Goal: Task Accomplishment & Management: Use online tool/utility

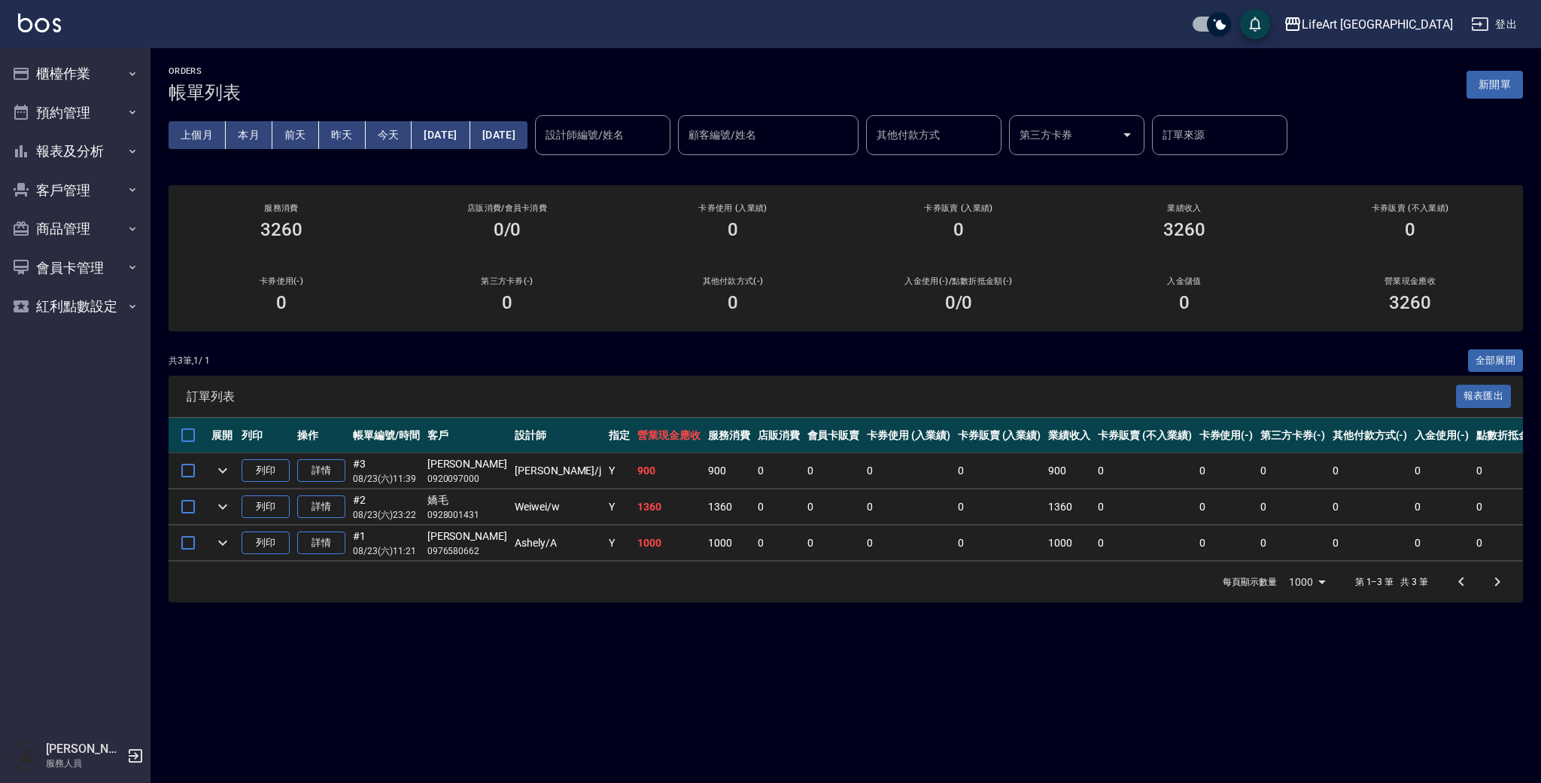
click at [426, 350] on div "共 3 筆, 1 / 1 全部展開" at bounding box center [846, 360] width 1355 height 23
click at [105, 74] on button "櫃檯作業" at bounding box center [75, 73] width 138 height 39
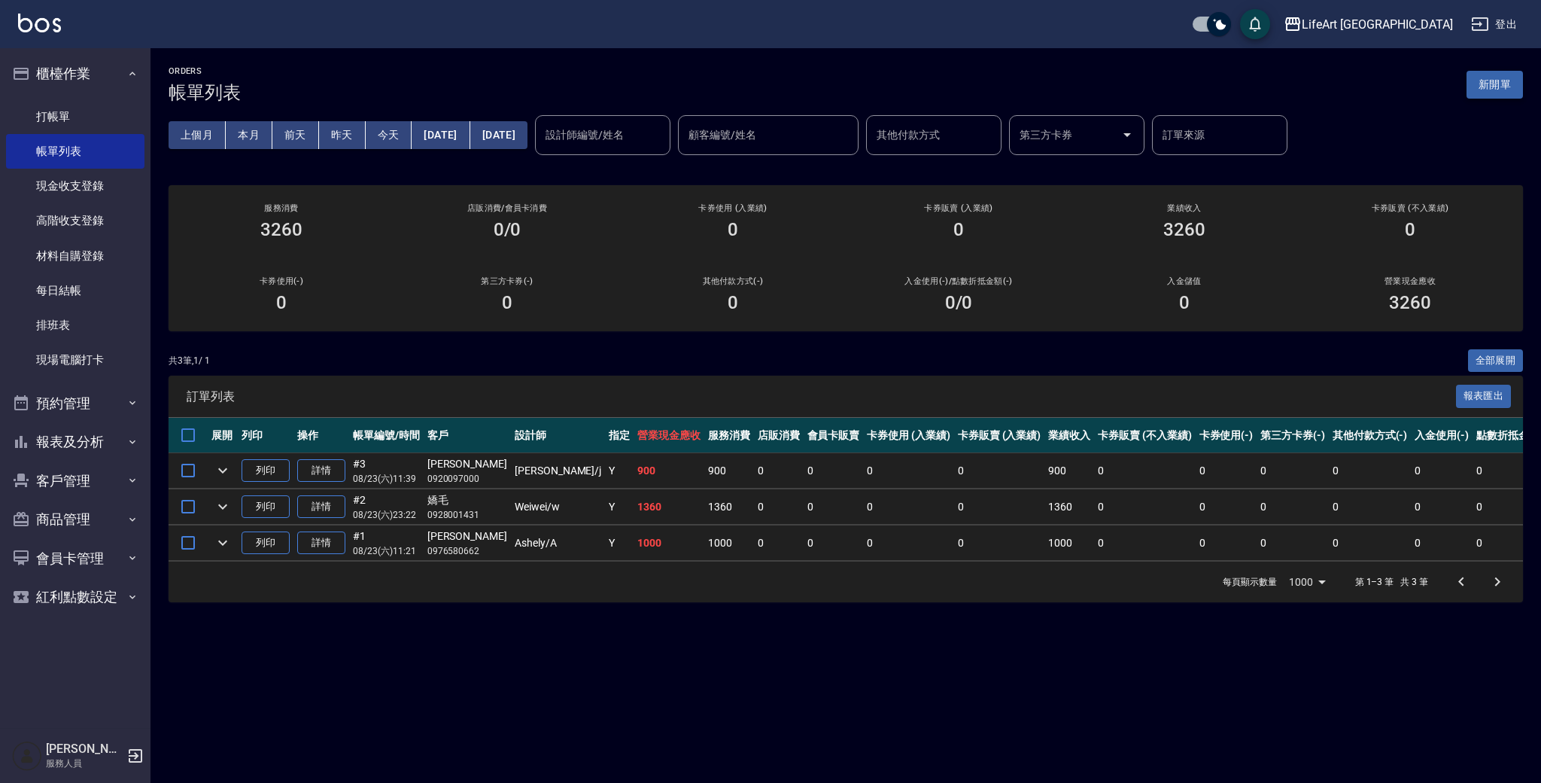
click at [1495, 87] on button "新開單" at bounding box center [1495, 85] width 56 height 28
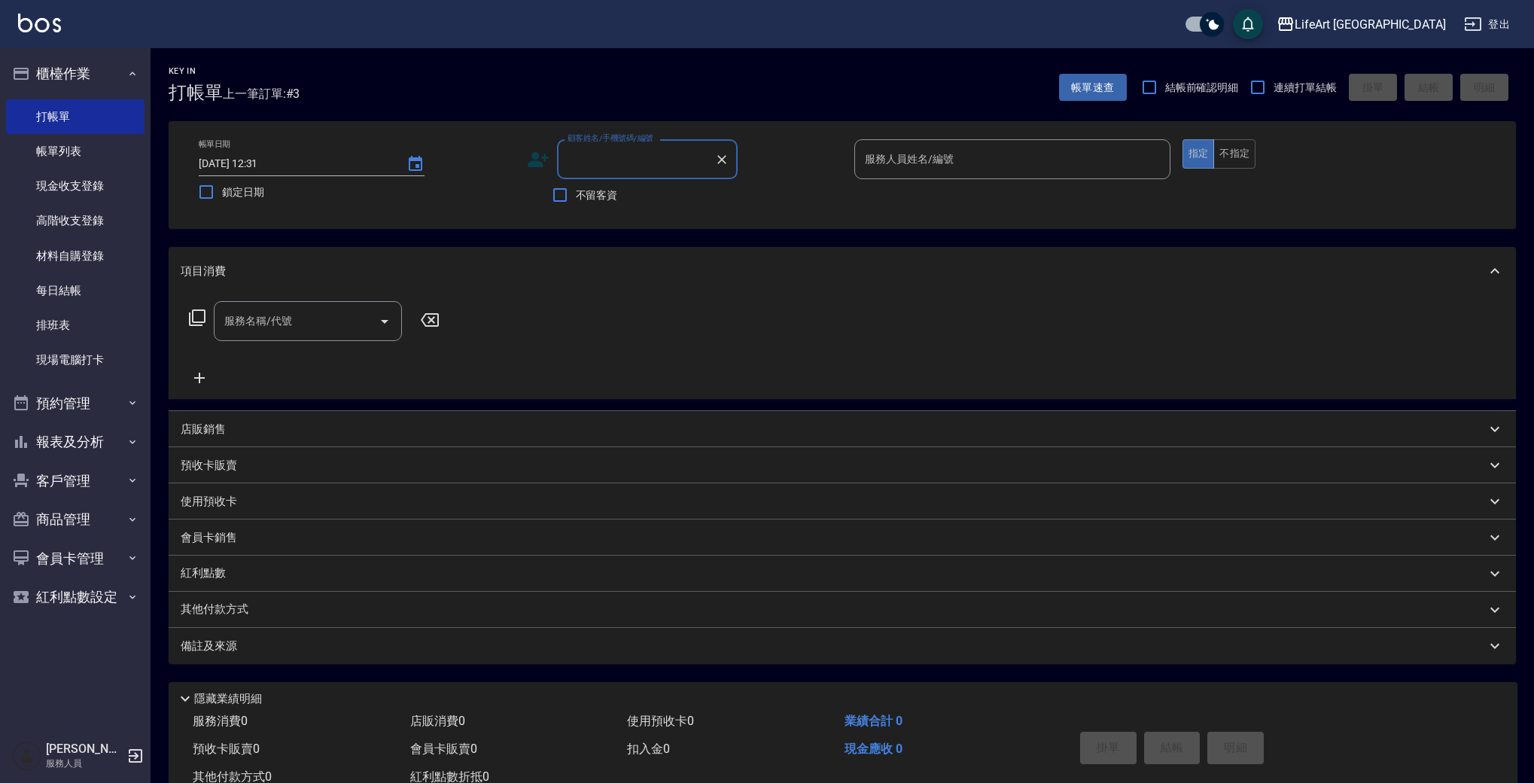
type input "u"
click at [601, 192] on li "[PERSON_NAME]/0930236852/" at bounding box center [647, 197] width 181 height 25
type input "[PERSON_NAME]/0930236852/"
type input "[PERSON_NAME]"
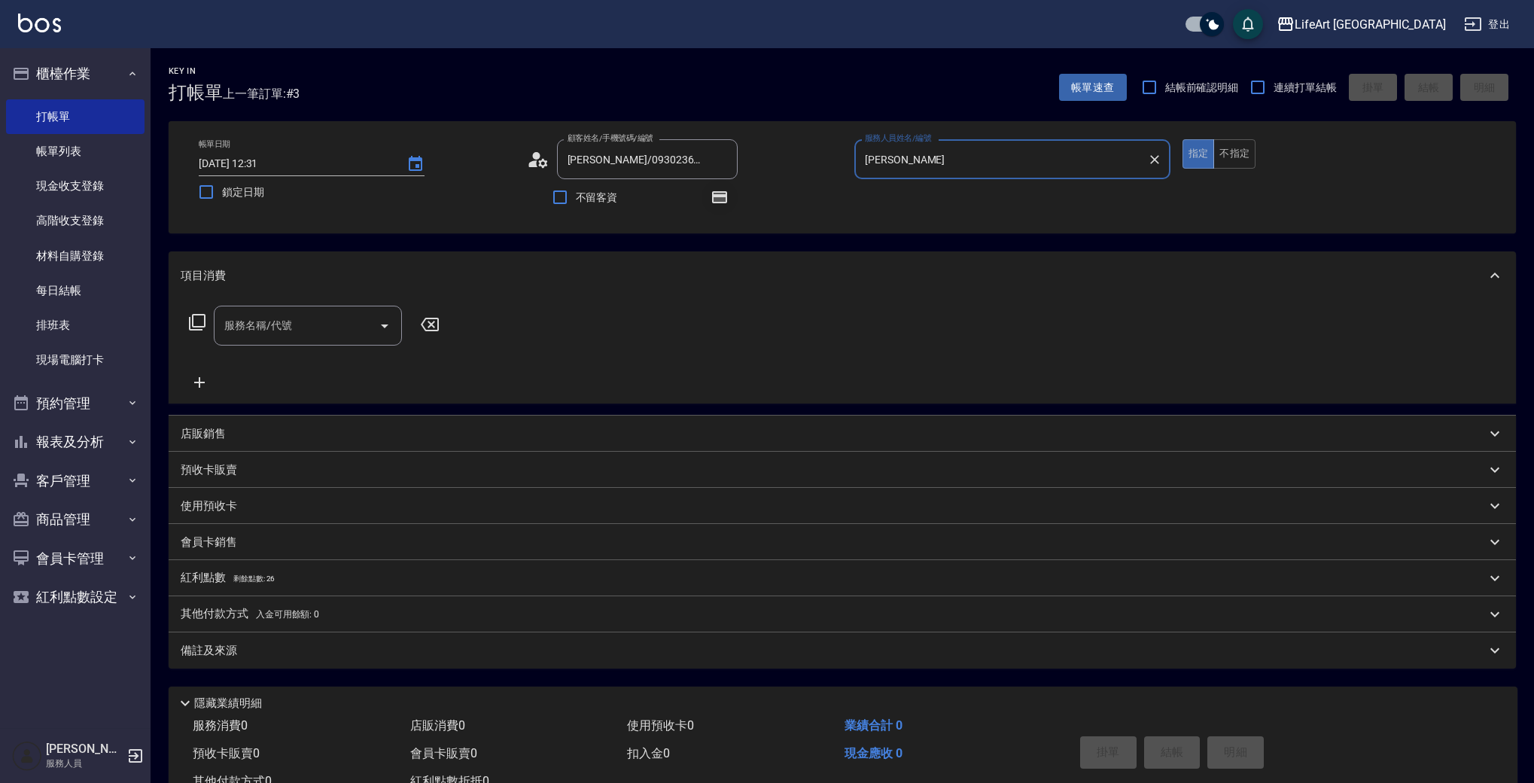
click at [720, 189] on icon "button" at bounding box center [719, 197] width 18 height 18
click at [801, 182] on div "顧客姓名/手機號碼/編號 [PERSON_NAME]/0930236852/ 顧客姓名/手機號碼/編號 不留客資" at bounding box center [685, 177] width 316 height 76
click at [531, 145] on div "顧客姓名/手機號碼/編號 [PERSON_NAME]/0930236852/ 顧客姓名/手機號碼/編號" at bounding box center [685, 159] width 316 height 40
click at [533, 154] on circle at bounding box center [536, 156] width 8 height 8
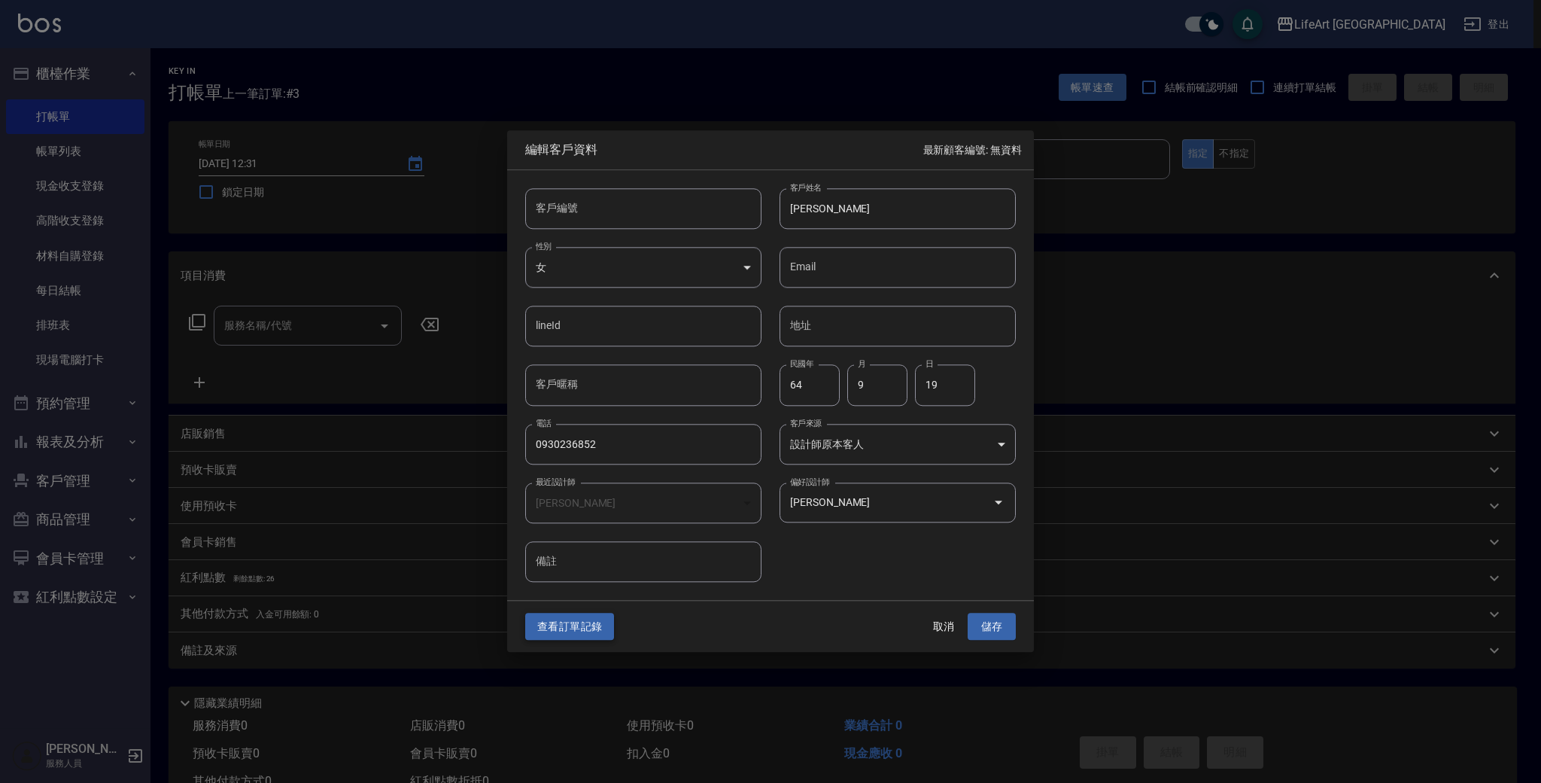
click at [589, 629] on button "查看訂單記錄" at bounding box center [569, 627] width 89 height 28
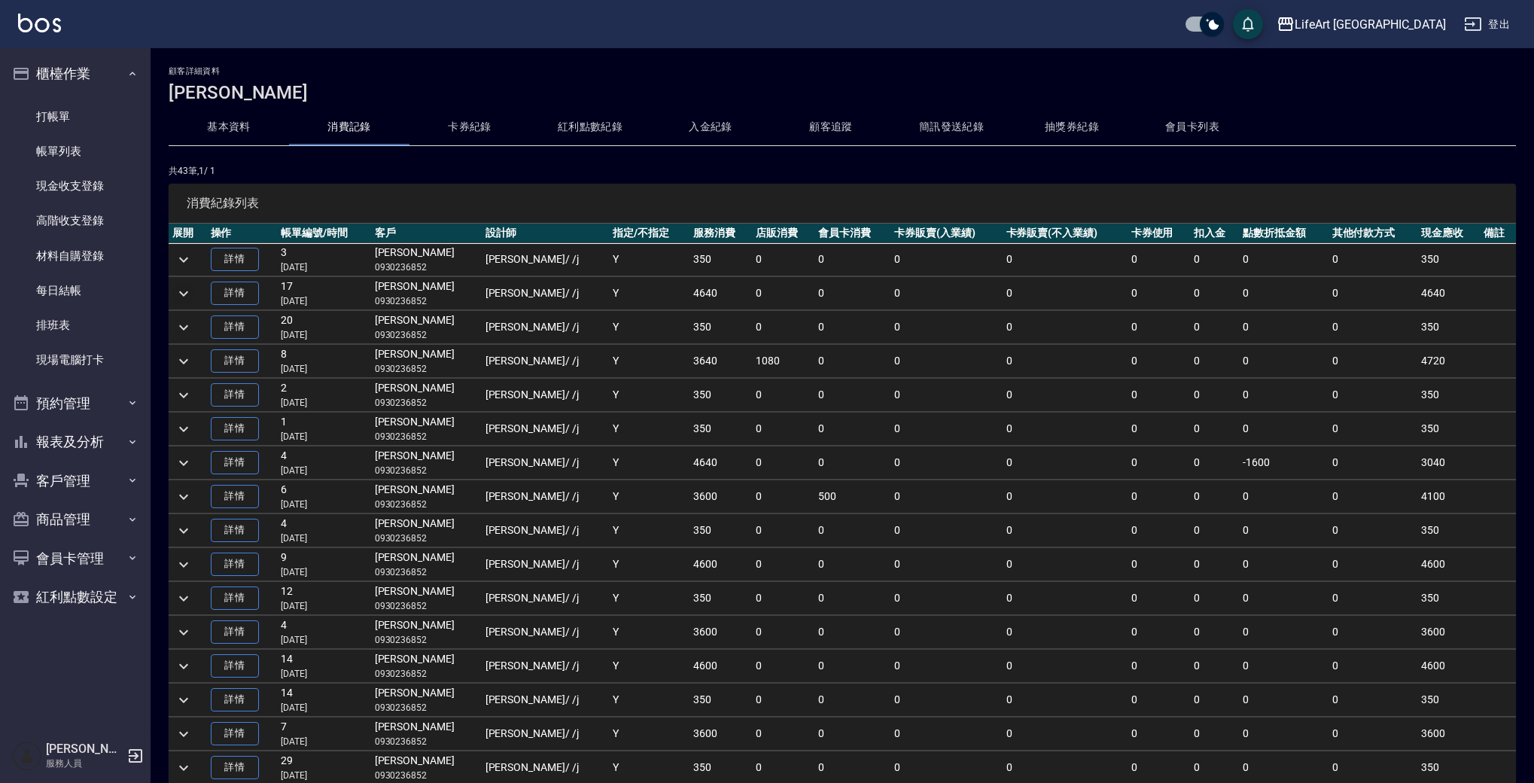
click at [191, 292] on icon "expand row" at bounding box center [184, 293] width 18 height 18
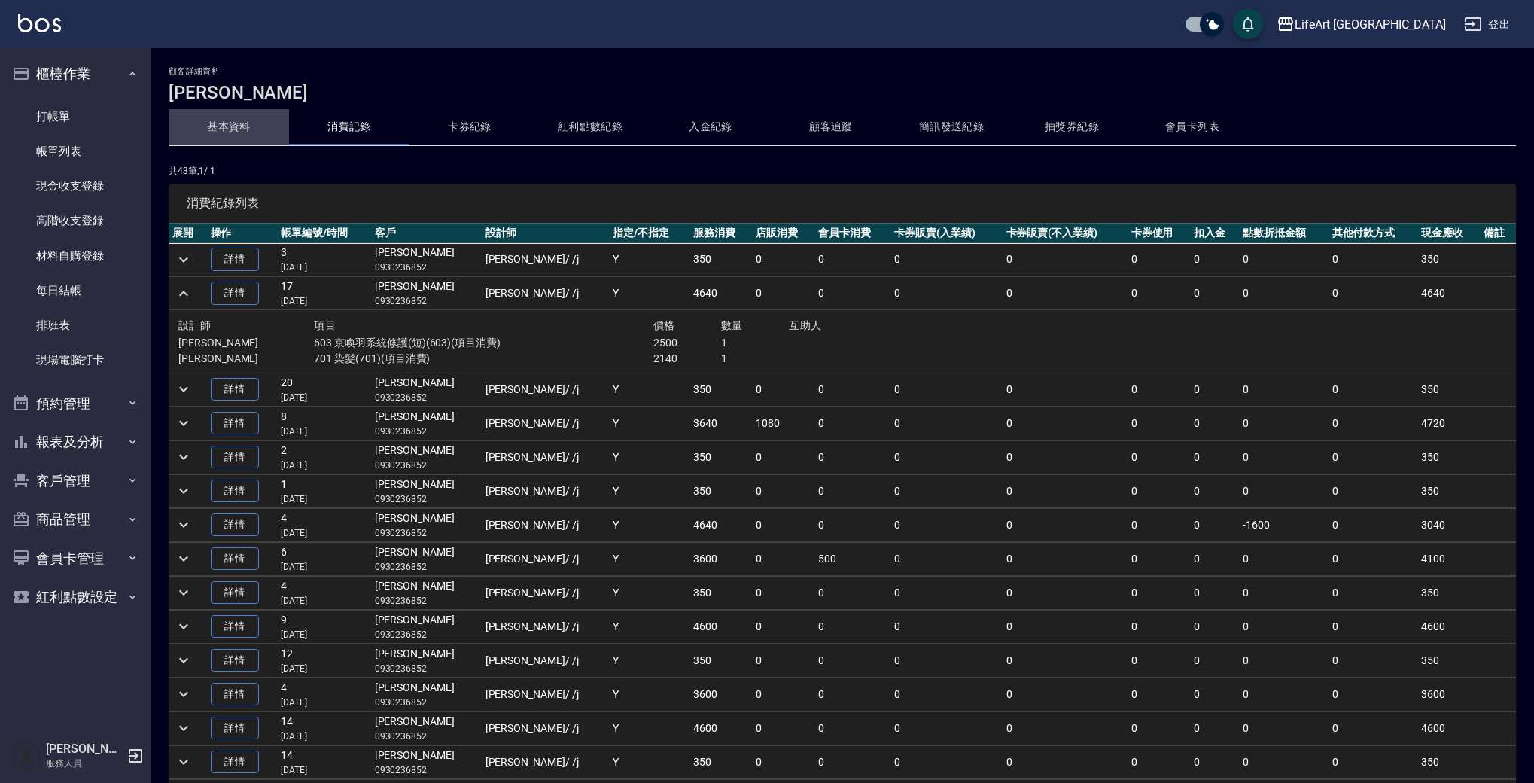
click at [209, 132] on button "基本資料" at bounding box center [229, 127] width 120 height 36
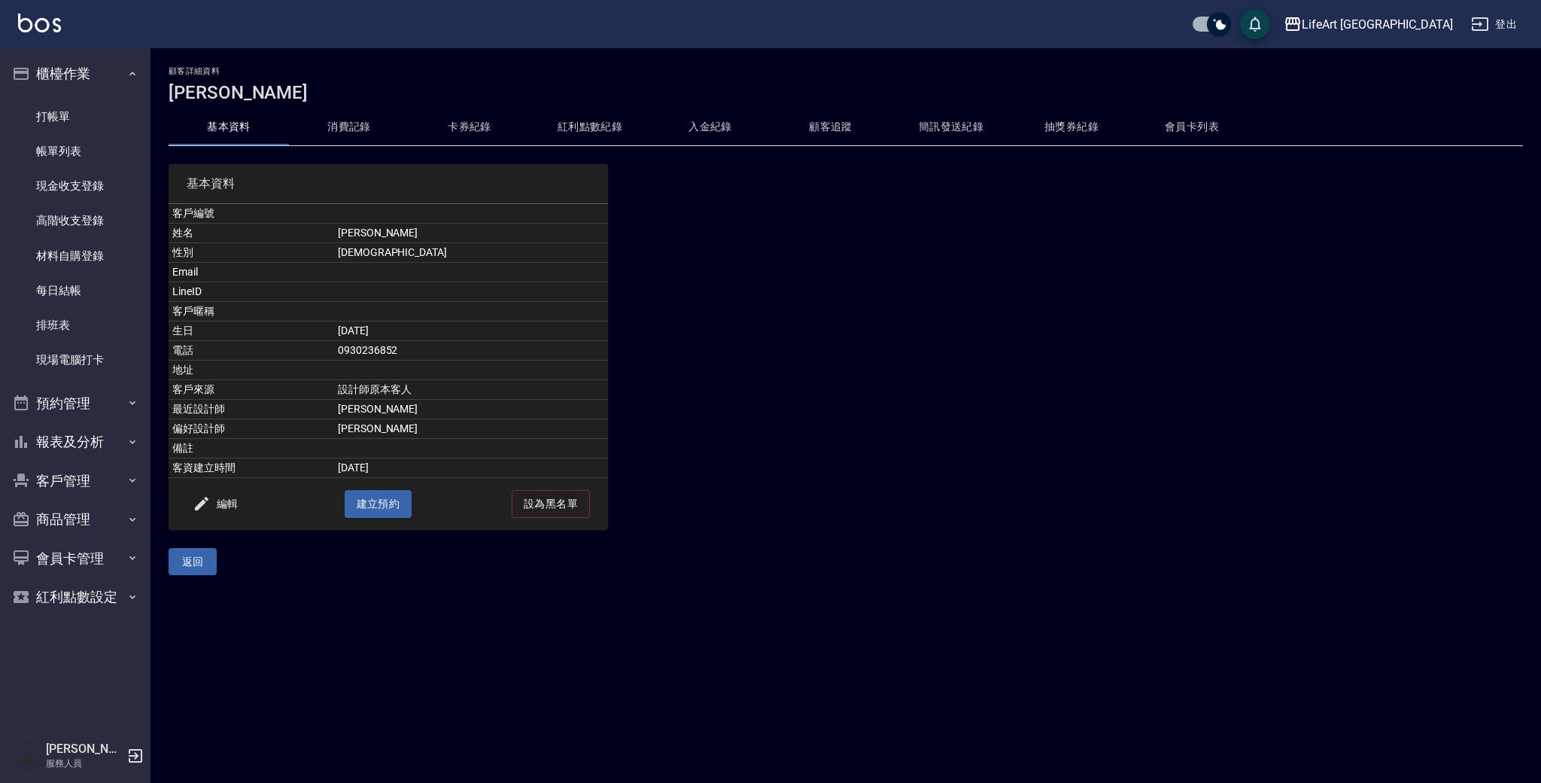
click at [66, 97] on ul "打帳單 帳單列表 現金收支登錄 高階收支登錄 材料自購登錄 每日結帳 排班表 現場電腦打卡" at bounding box center [75, 238] width 138 height 290
click at [81, 151] on link "帳單列表" at bounding box center [75, 151] width 138 height 35
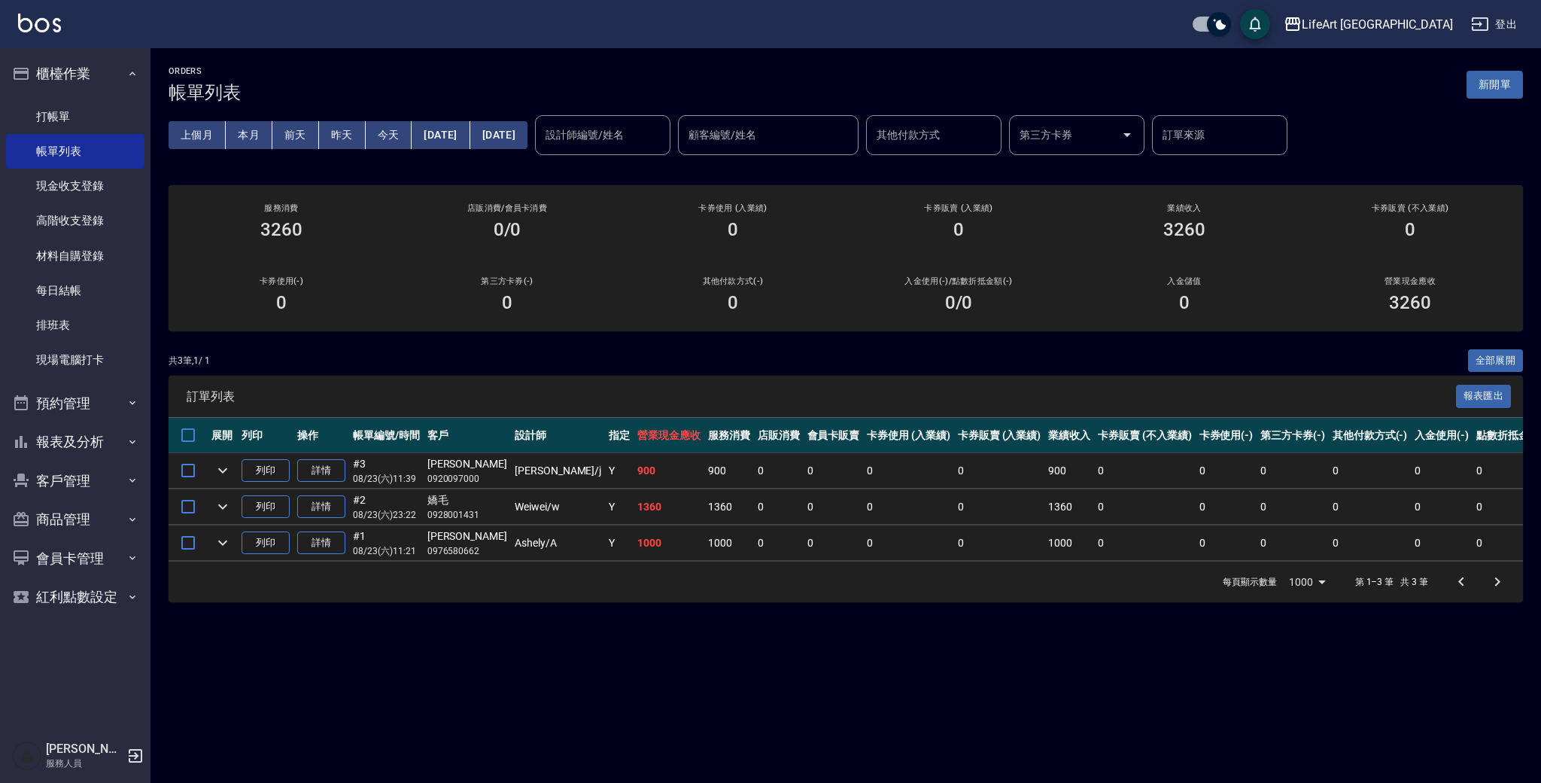
click at [433, 167] on div "ORDERS 帳單列表 新開單 上個月 本月 [DATE] [DATE] [DATE] [DATE] [DATE] 設計師編號/姓名 設計師編號/姓名 顧客編…" at bounding box center [846, 334] width 1391 height 572
click at [1516, 81] on button "新開單" at bounding box center [1495, 85] width 56 height 28
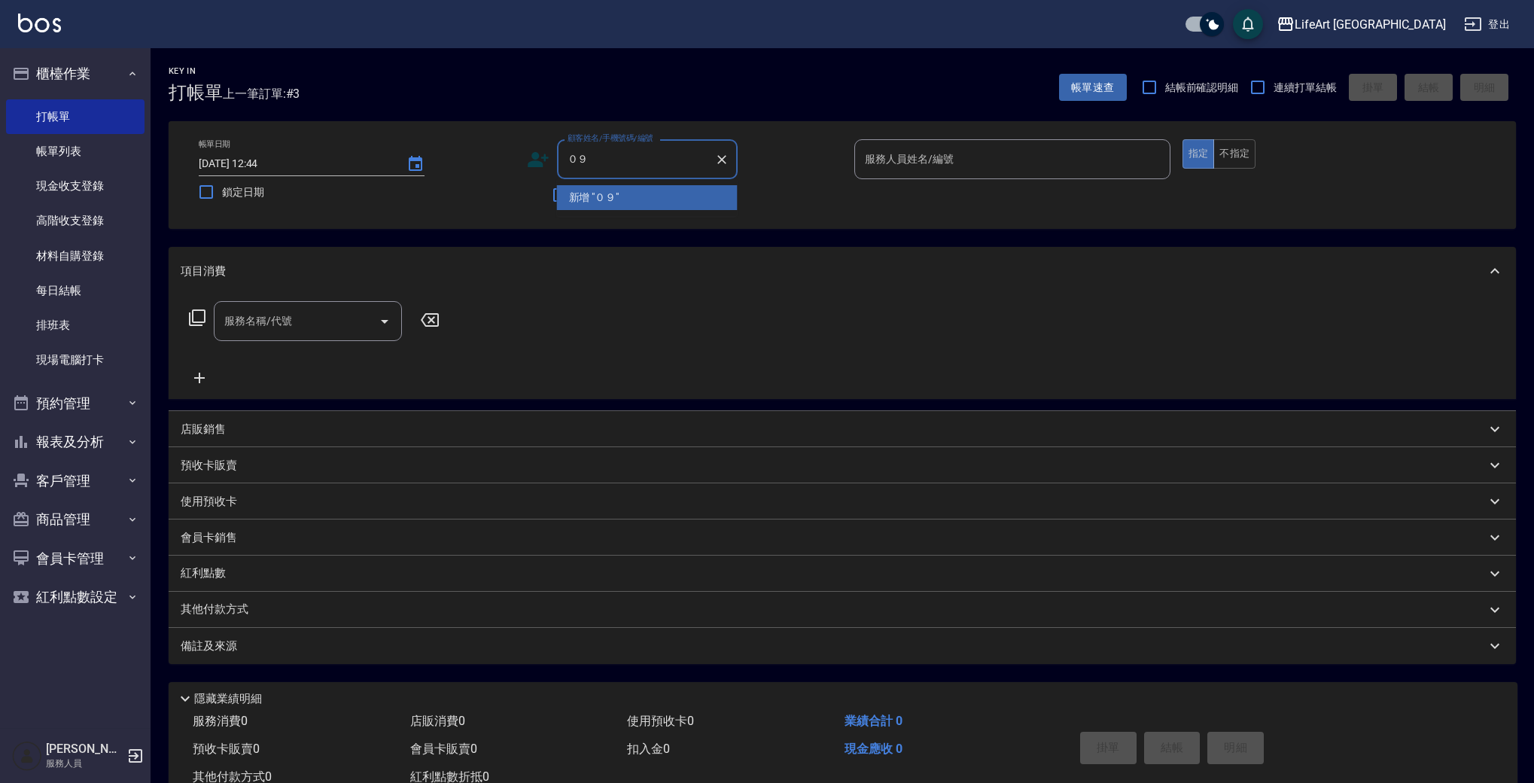
type input "０"
type input "9"
drag, startPoint x: 652, startPoint y: 192, endPoint x: 964, endPoint y: 173, distance: 312.1
click at [652, 192] on li "[PERSON_NAME]/0920810603/null" at bounding box center [647, 197] width 181 height 25
type input "[PERSON_NAME]/0920810603/null"
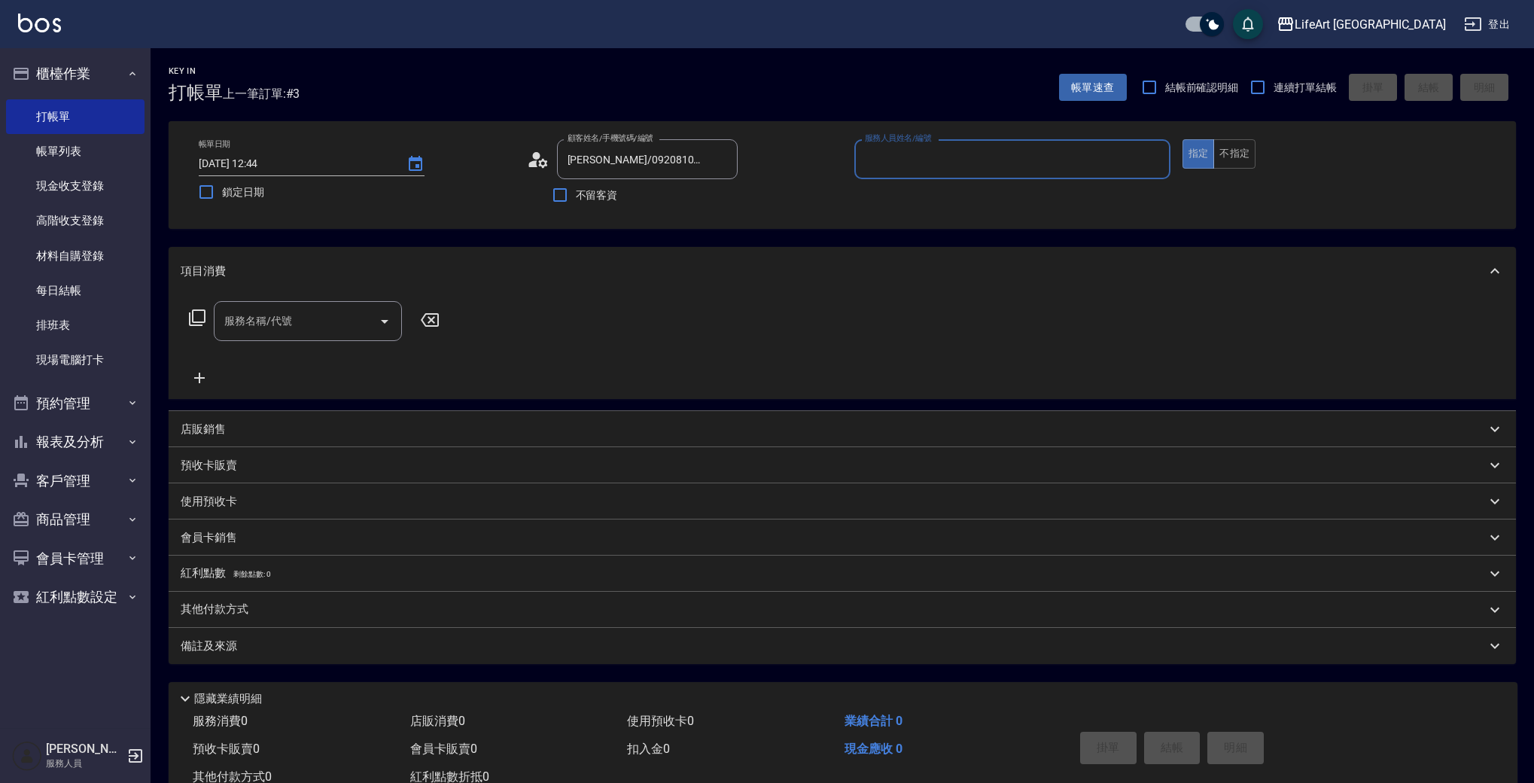
click at [957, 164] on input "服務人員姓名/編號" at bounding box center [1012, 159] width 303 height 26
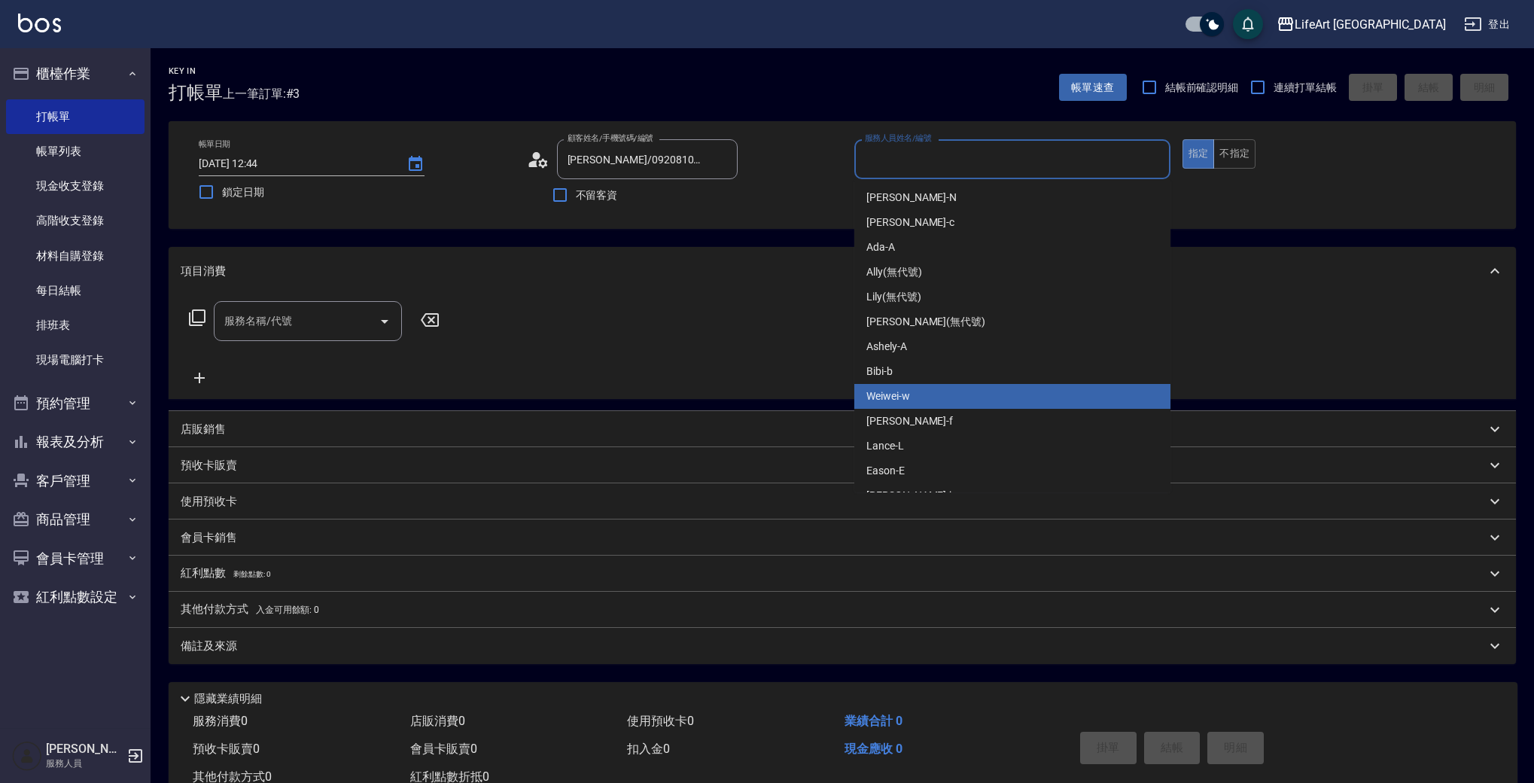
click at [902, 395] on span "Weiwei -w" at bounding box center [888, 396] width 44 height 16
type input "Weiwei-w"
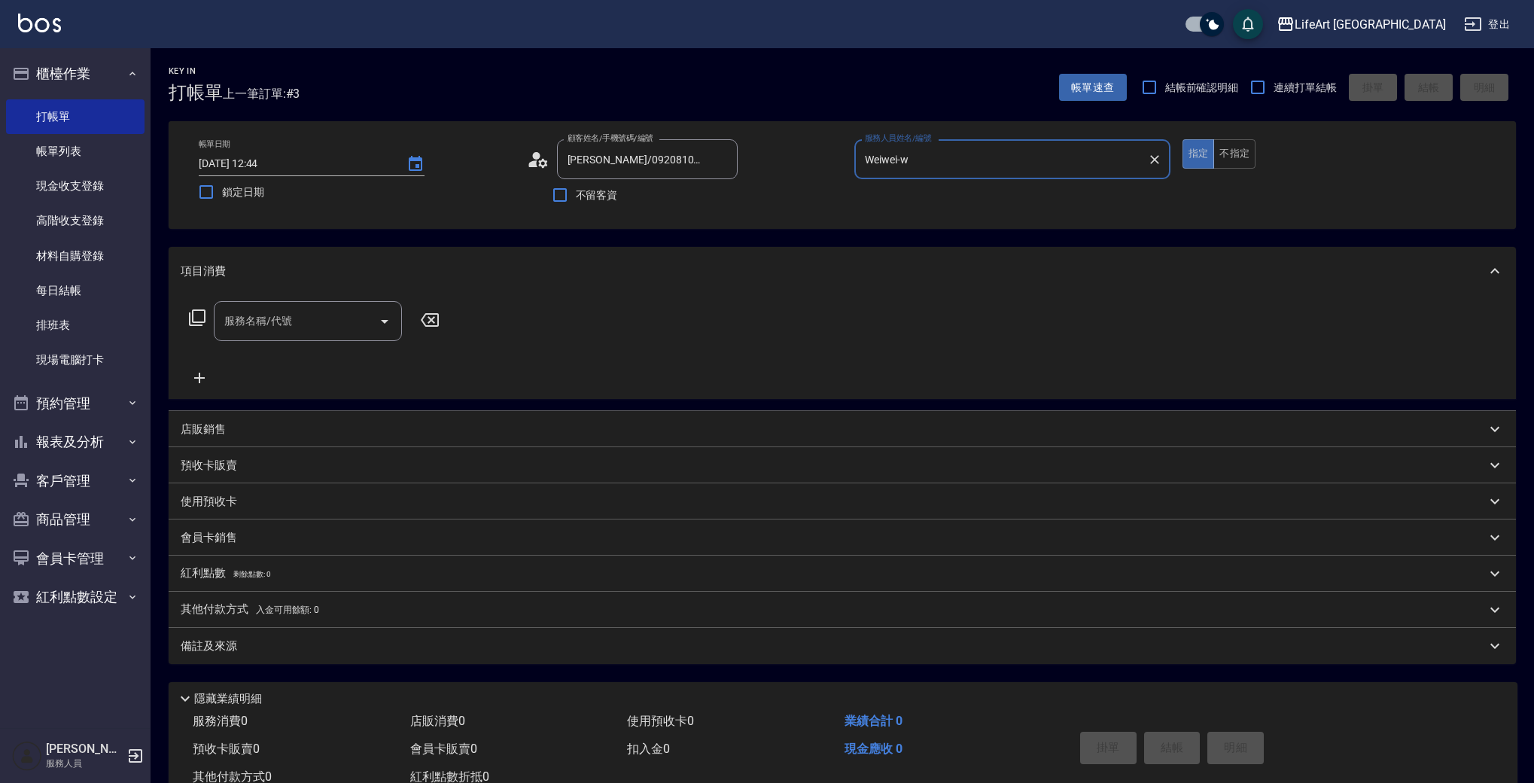
click at [246, 323] on input "服務名稱/代號" at bounding box center [297, 321] width 152 height 26
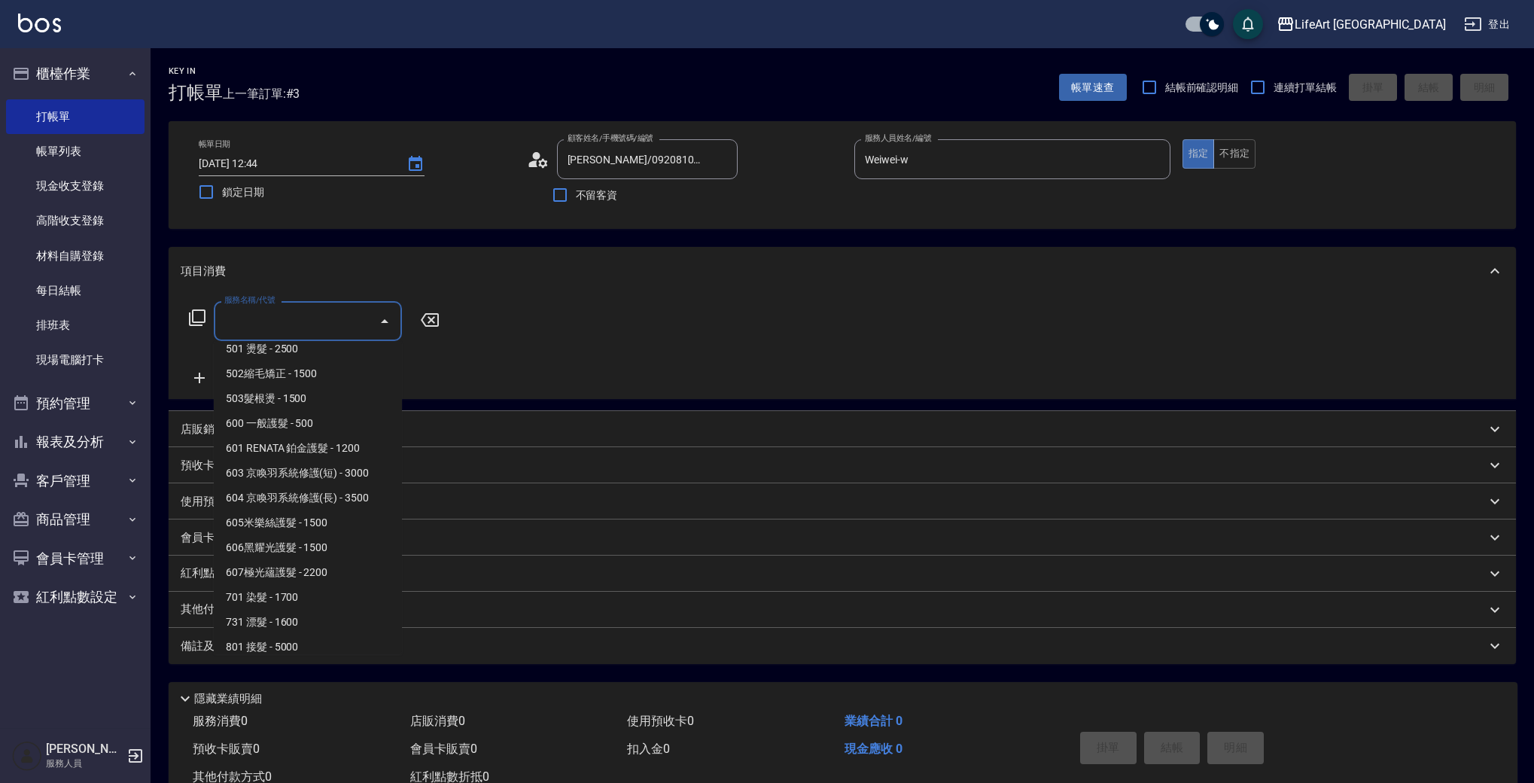
scroll to position [202, 0]
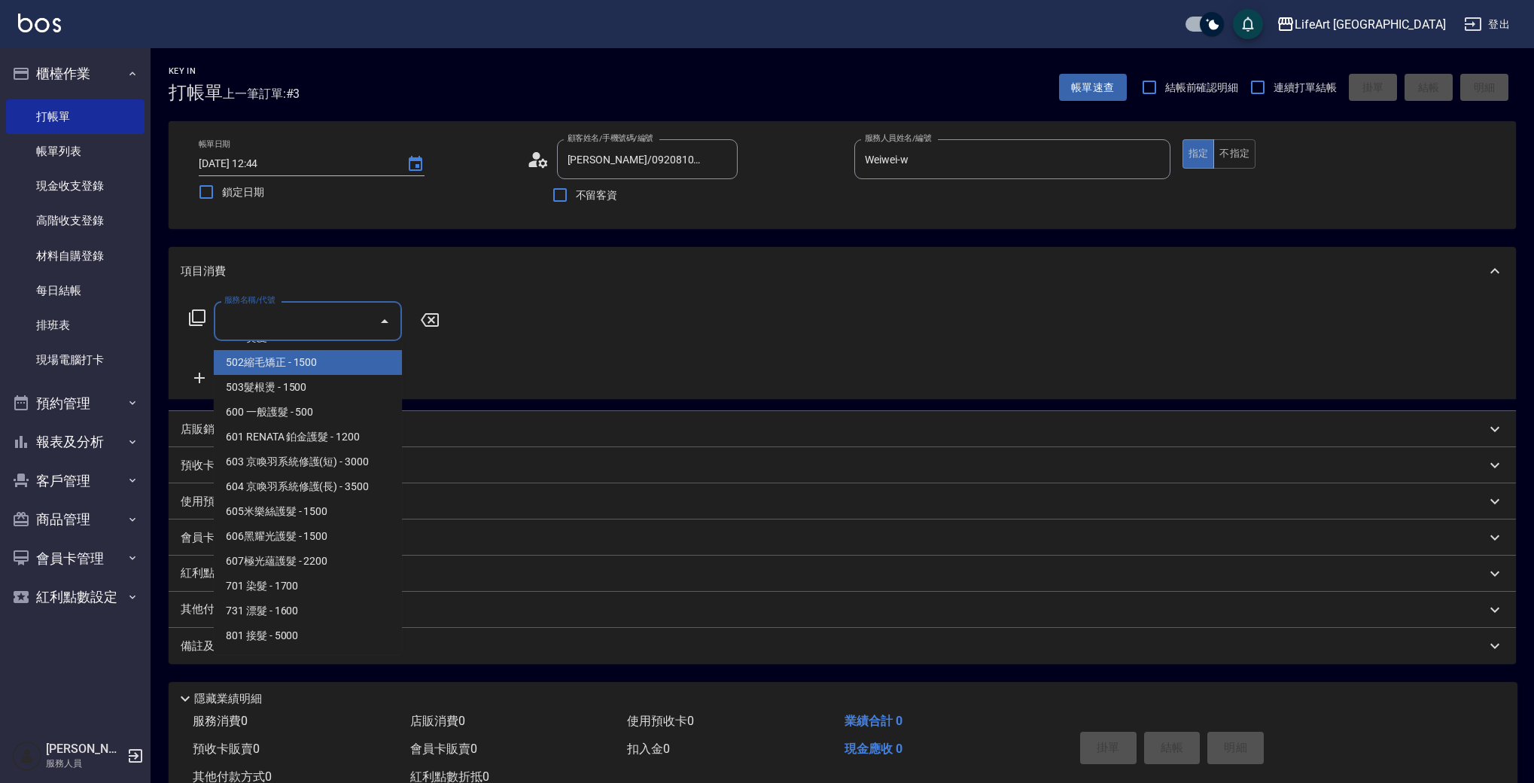
click at [283, 362] on span "502縮毛矯正 - 1500" at bounding box center [308, 362] width 188 height 25
type input "502縮毛矯正 (502)"
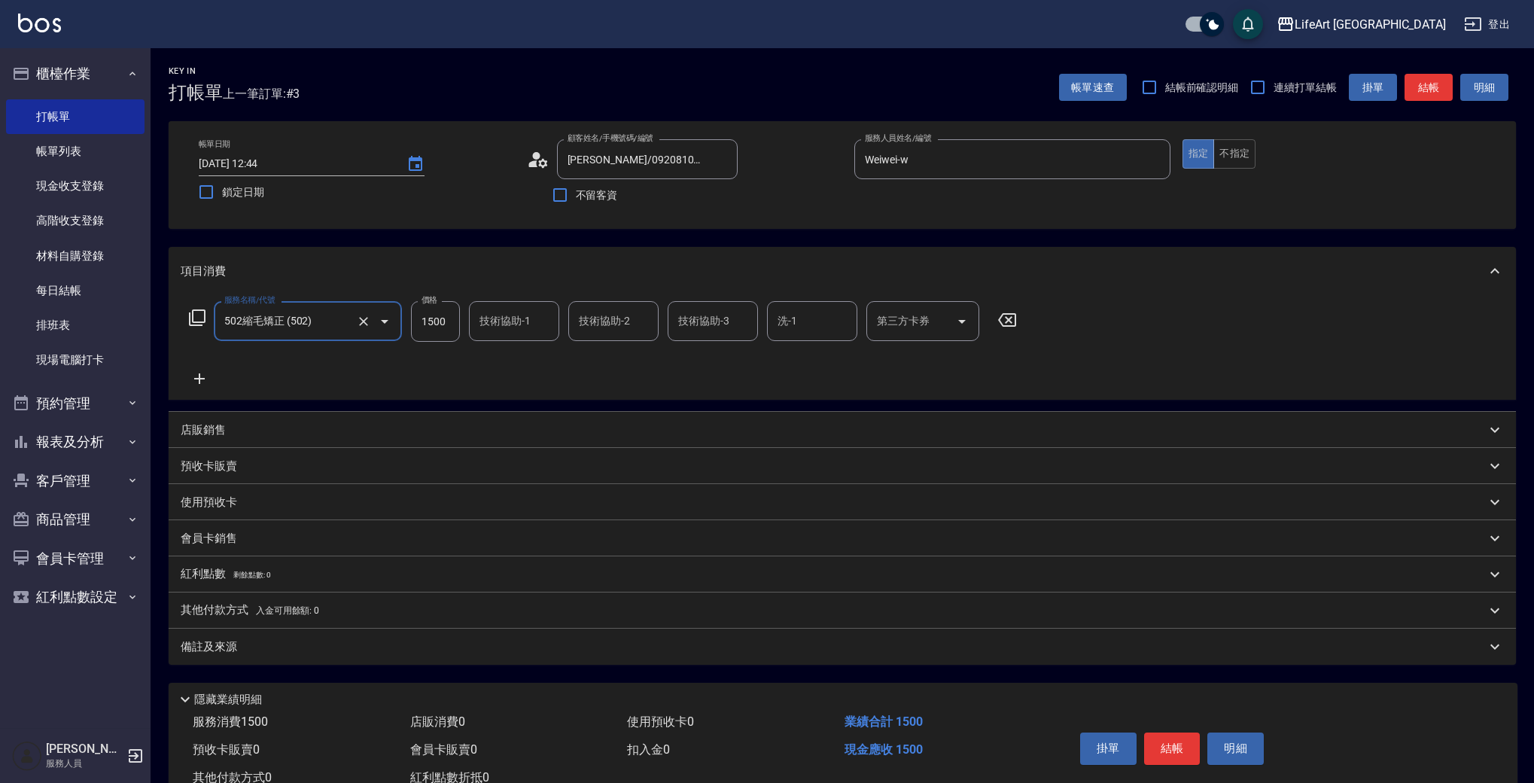
click at [192, 378] on icon at bounding box center [200, 379] width 38 height 18
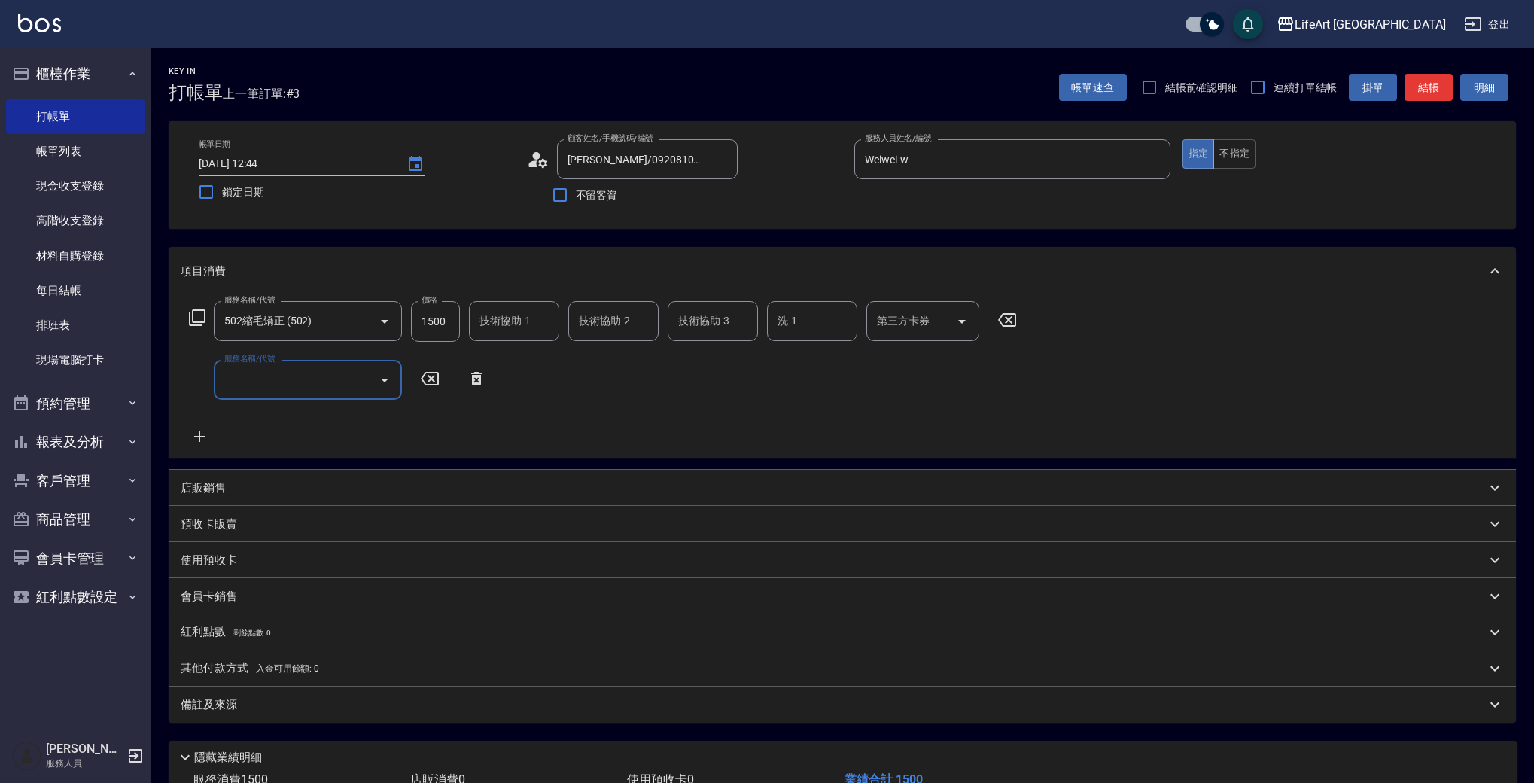
click at [254, 377] on input "服務名稱/代號" at bounding box center [297, 380] width 152 height 26
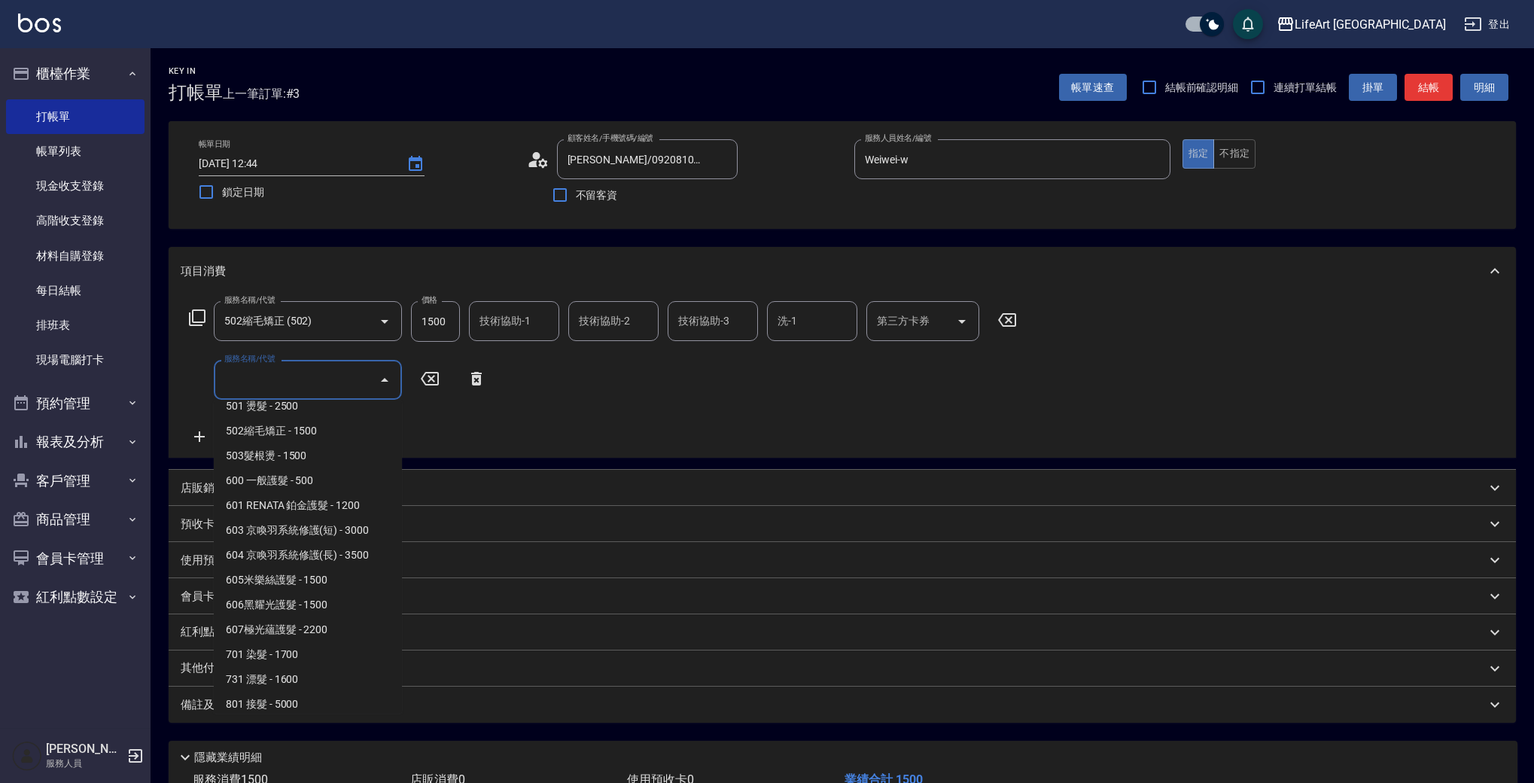
scroll to position [199, 0]
drag, startPoint x: 344, startPoint y: 649, endPoint x: 224, endPoint y: 403, distance: 273.3
click at [344, 649] on span "701 染髮 - 1700" at bounding box center [308, 648] width 188 height 25
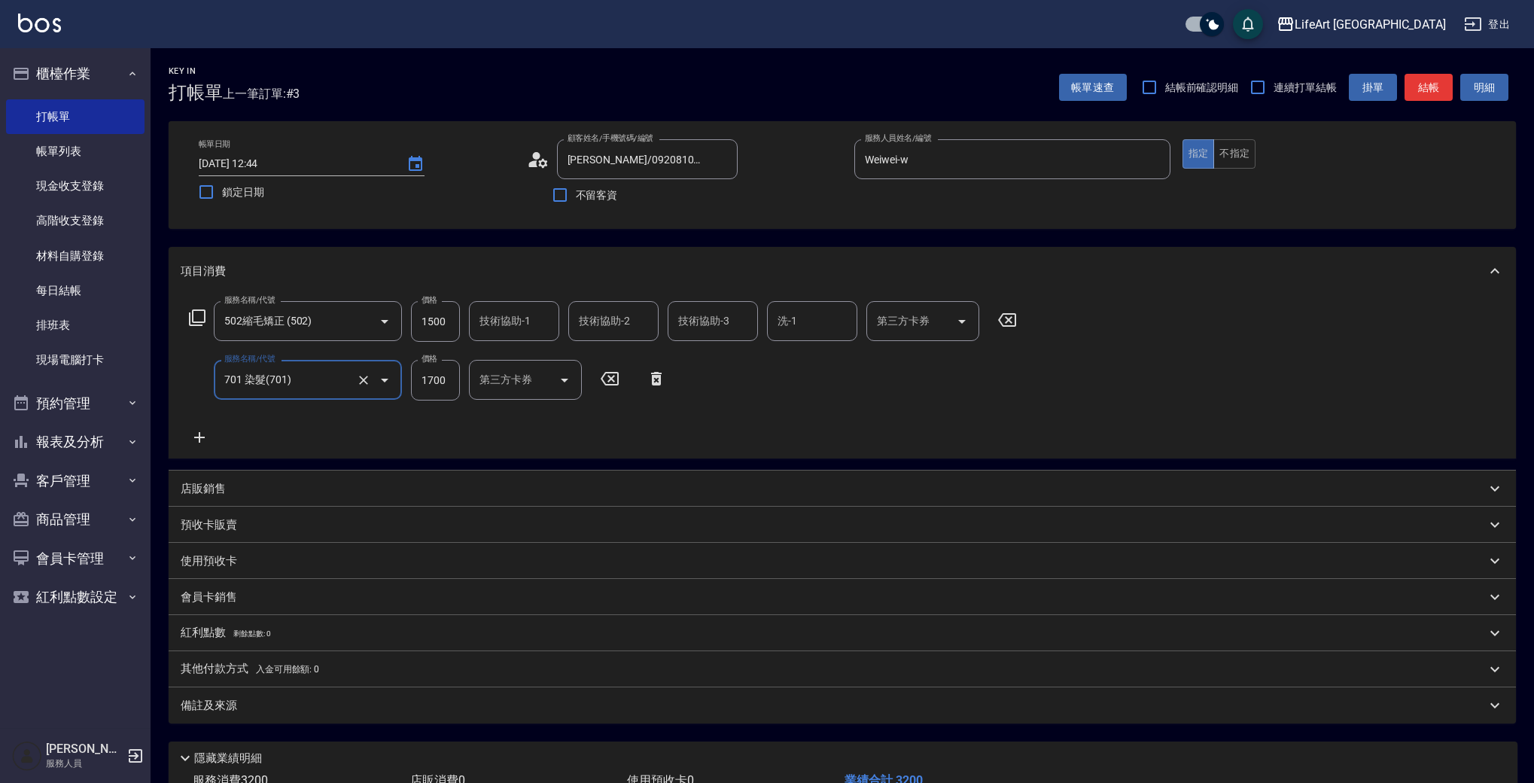
type input "701 染髮(701)"
click at [201, 435] on icon at bounding box center [200, 437] width 38 height 18
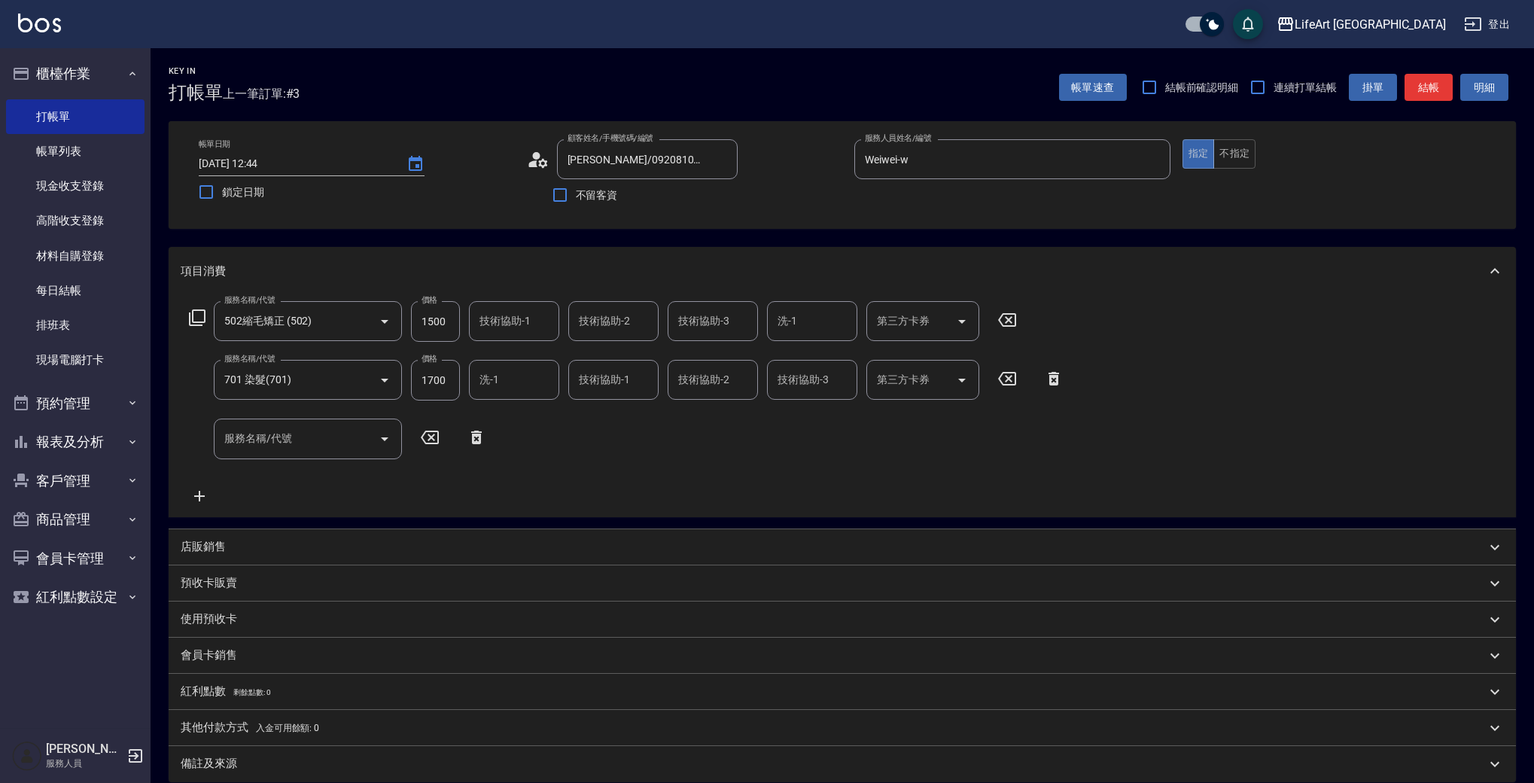
click at [342, 408] on div "服務名稱/代號 502縮毛矯正 (502) 服務名稱/代號 價格 1500 價格 技術協助-1 技術協助-1 技術協助-2 技術協助-2 技術協助-3 技術協…" at bounding box center [627, 402] width 892 height 203
click at [327, 429] on input "服務名稱/代號" at bounding box center [297, 438] width 152 height 26
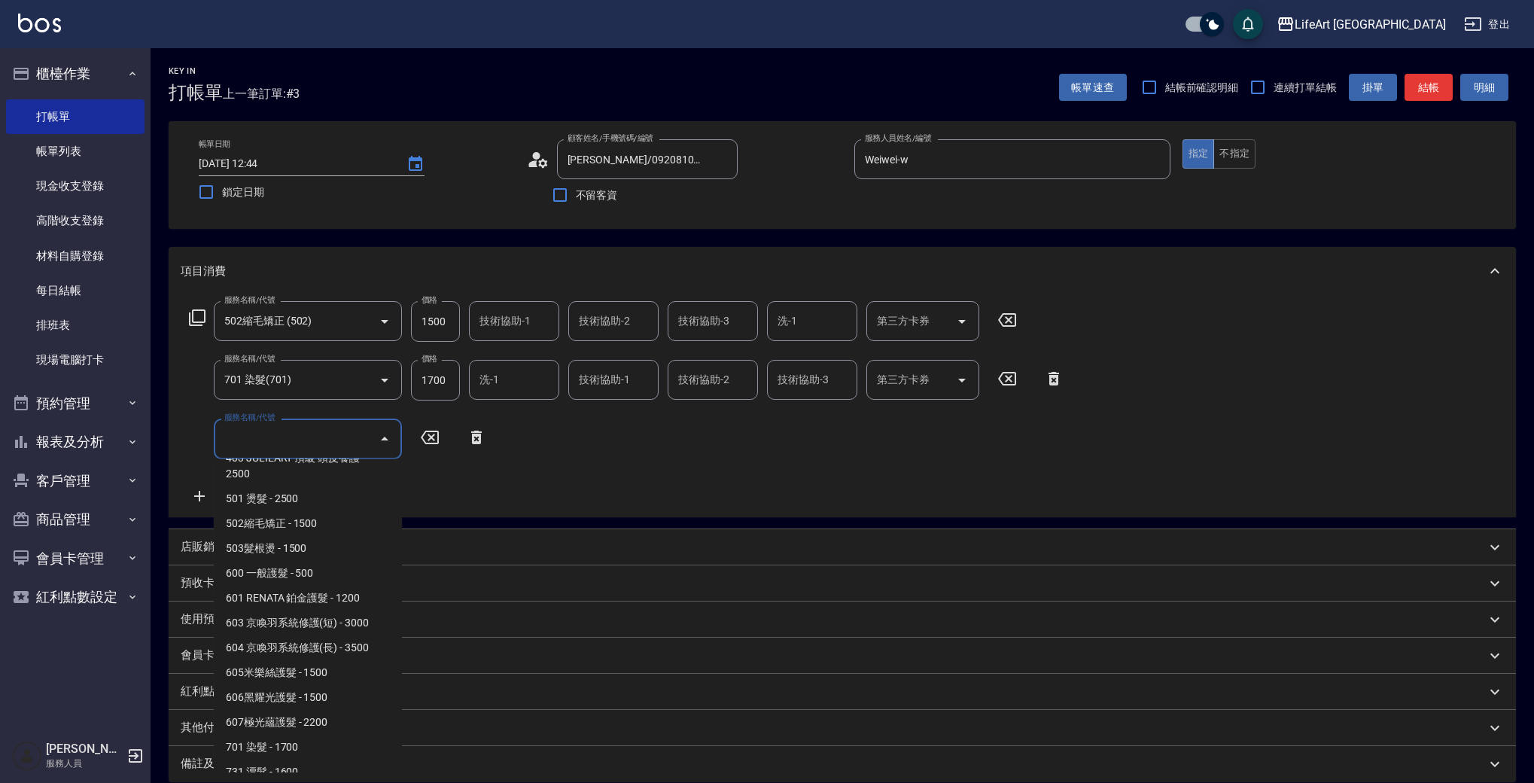
scroll to position [202, 0]
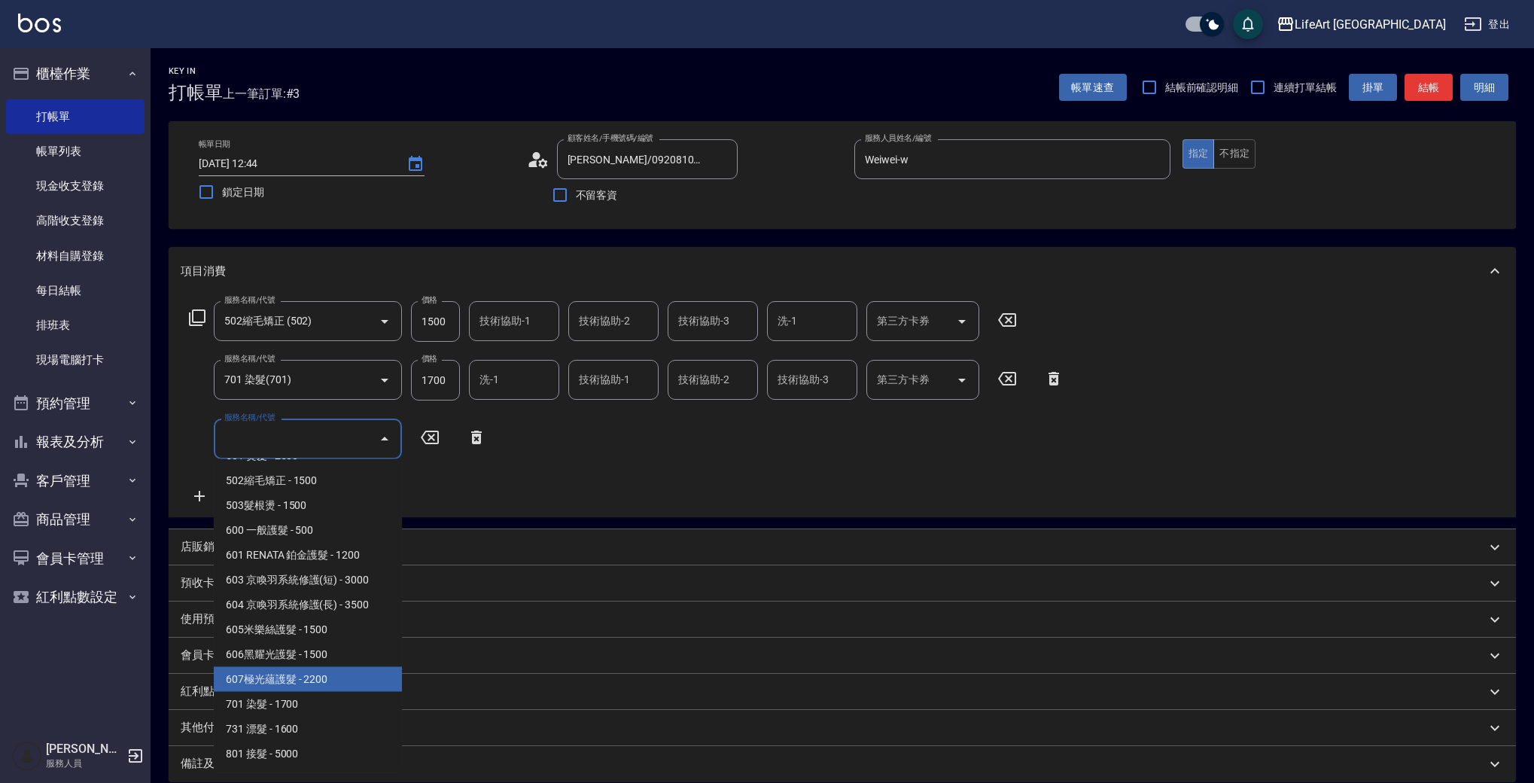
click at [342, 681] on span "607極光蘊護髮 - 2200" at bounding box center [308, 679] width 188 height 25
type input "607極光蘊護髮(607)"
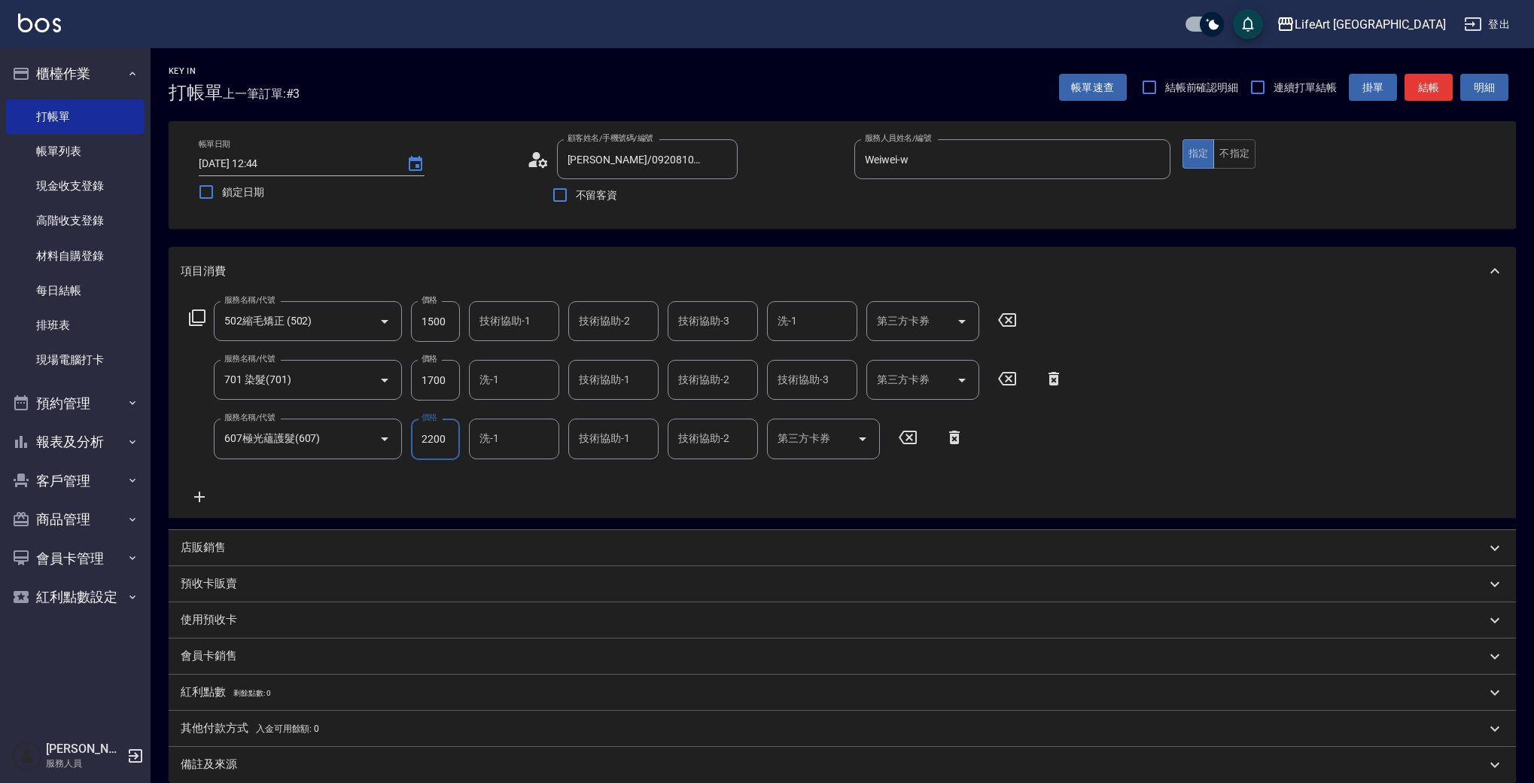
drag, startPoint x: 418, startPoint y: 324, endPoint x: 469, endPoint y: 320, distance: 50.6
click at [469, 320] on div "服務名稱/代號 502縮毛矯正 (502) 服務名稱/代號 價格 1500 價格 技術協助-1 技術協助-1 技術協助-2 技術協助-2 技術協助-3 技術協…" at bounding box center [603, 321] width 845 height 41
drag, startPoint x: 448, startPoint y: 318, endPoint x: 397, endPoint y: 327, distance: 51.8
click at [397, 327] on div "服務名稱/代號 502縮毛矯正 (502) 服務名稱/代號 價格 1500 價格 技術協助-1 技術協助-1 技術協助-2 技術協助-2 技術協助-3 技術協…" at bounding box center [603, 321] width 845 height 41
type input "2500"
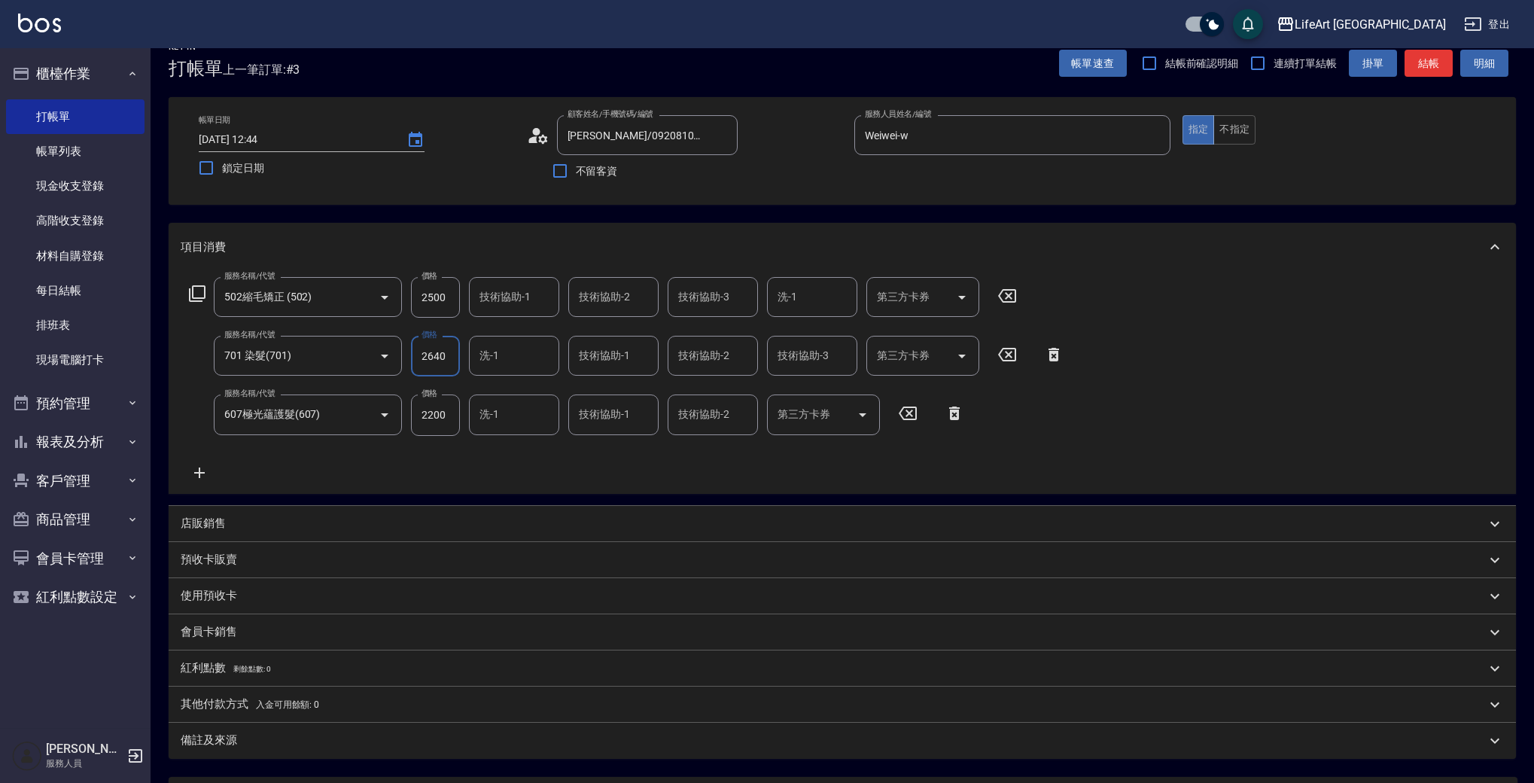
scroll to position [0, 0]
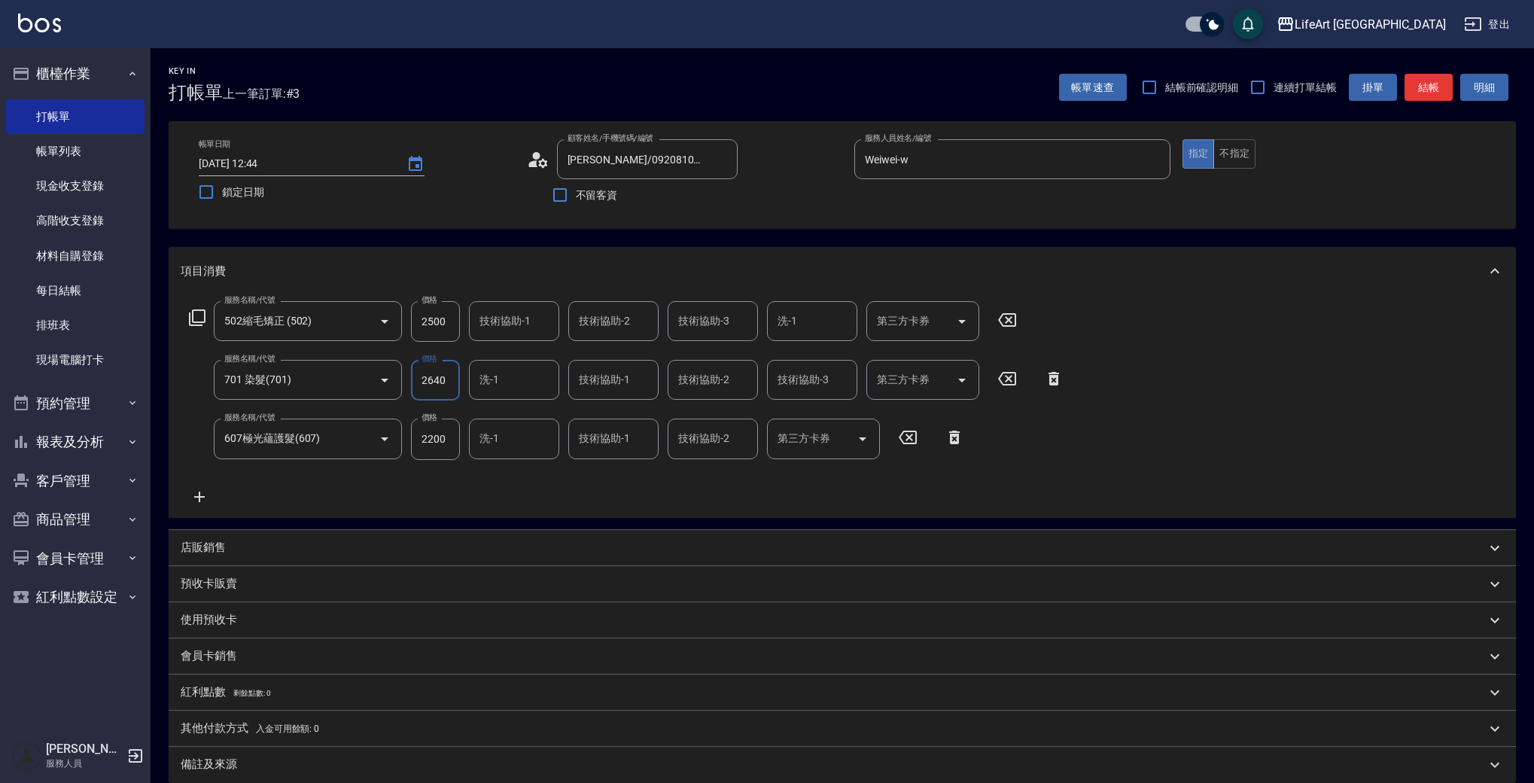
type input "2640"
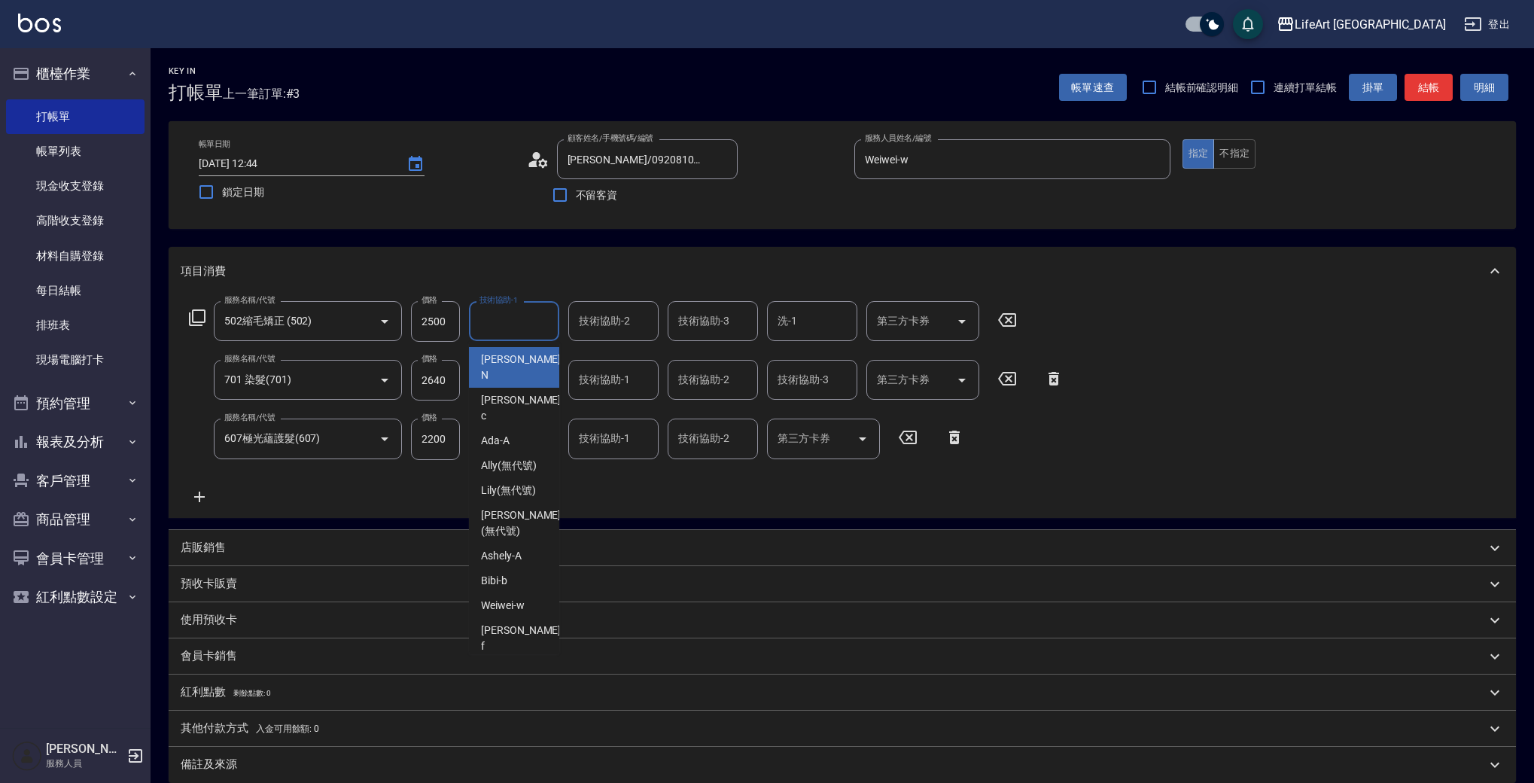
click at [505, 329] on input "技術協助-1" at bounding box center [514, 321] width 77 height 26
click at [506, 478] on div "Lily (無代號)" at bounding box center [514, 490] width 90 height 25
type input "Lily(無代號)"
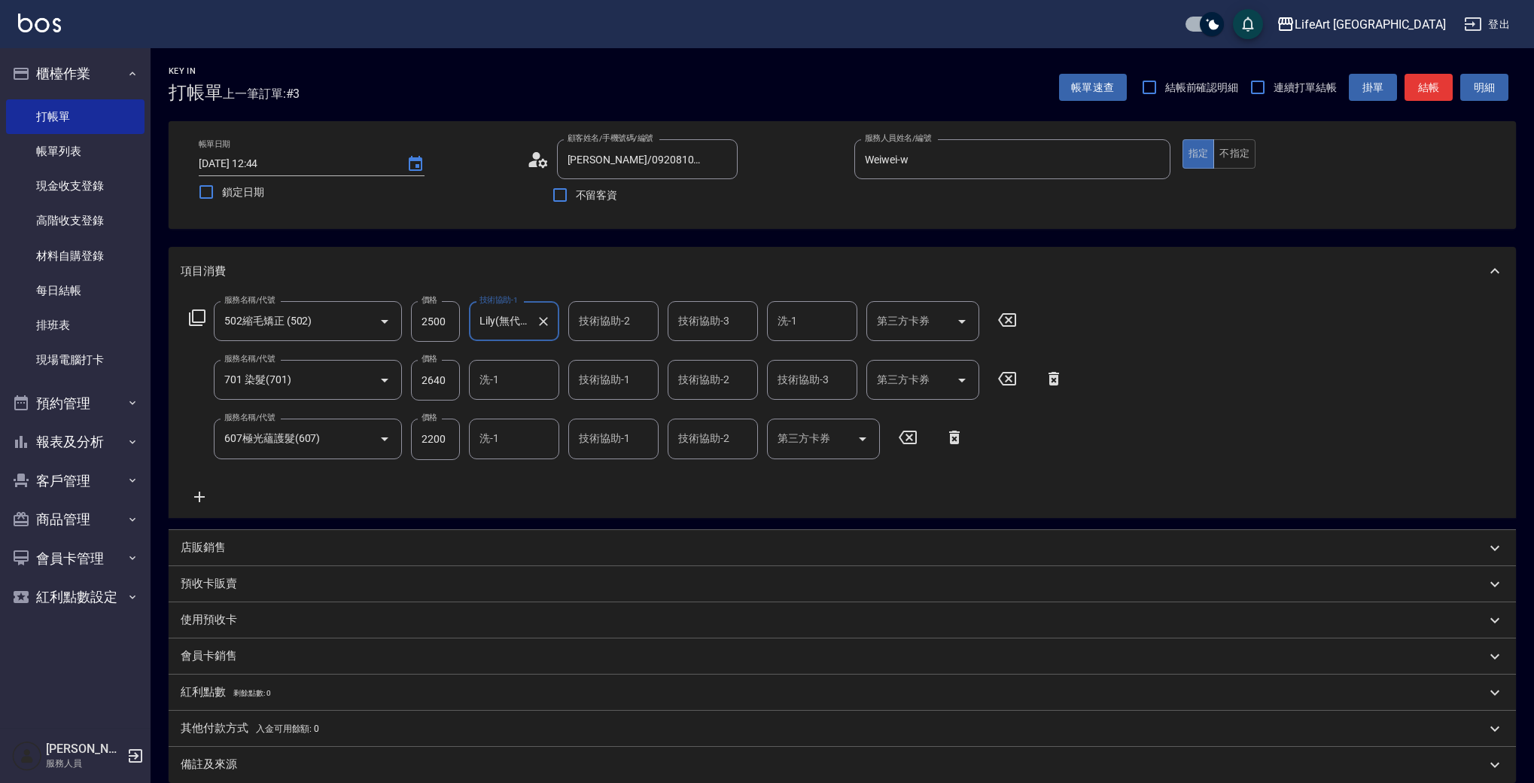
click at [613, 298] on div "服務名稱/代號 502縮毛矯正 (502) 服務名稱/代號 價格 2500 價格 技術協助-1 Lily(無代號) 技術協助-1 技術協助-2 技術協助-2 …" at bounding box center [842, 406] width 1347 height 222
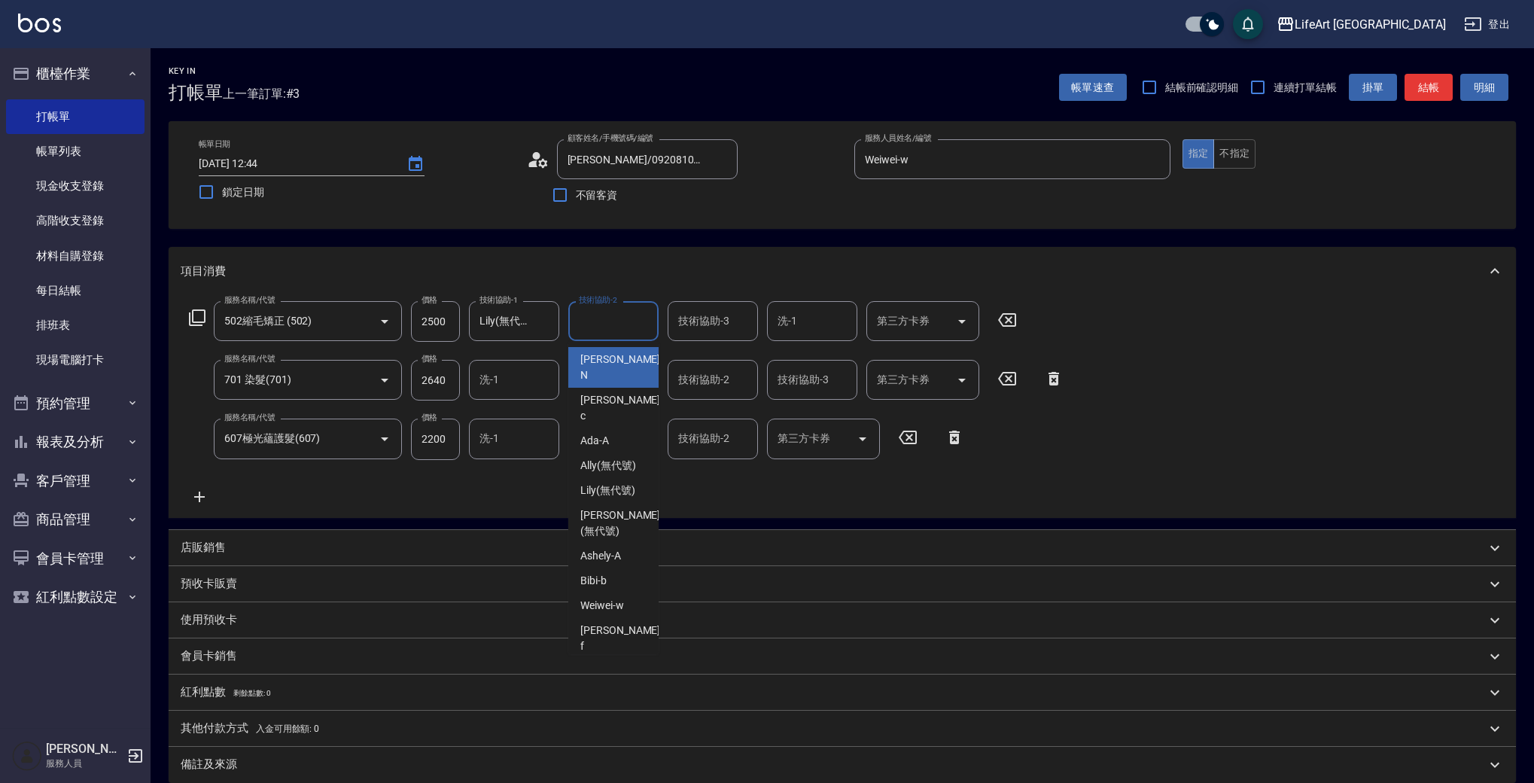
click at [612, 310] on input "技術協助-2" at bounding box center [613, 321] width 77 height 26
click at [620, 482] on span "Lily (無代號)" at bounding box center [607, 490] width 55 height 16
type input "Lily(無代號)"
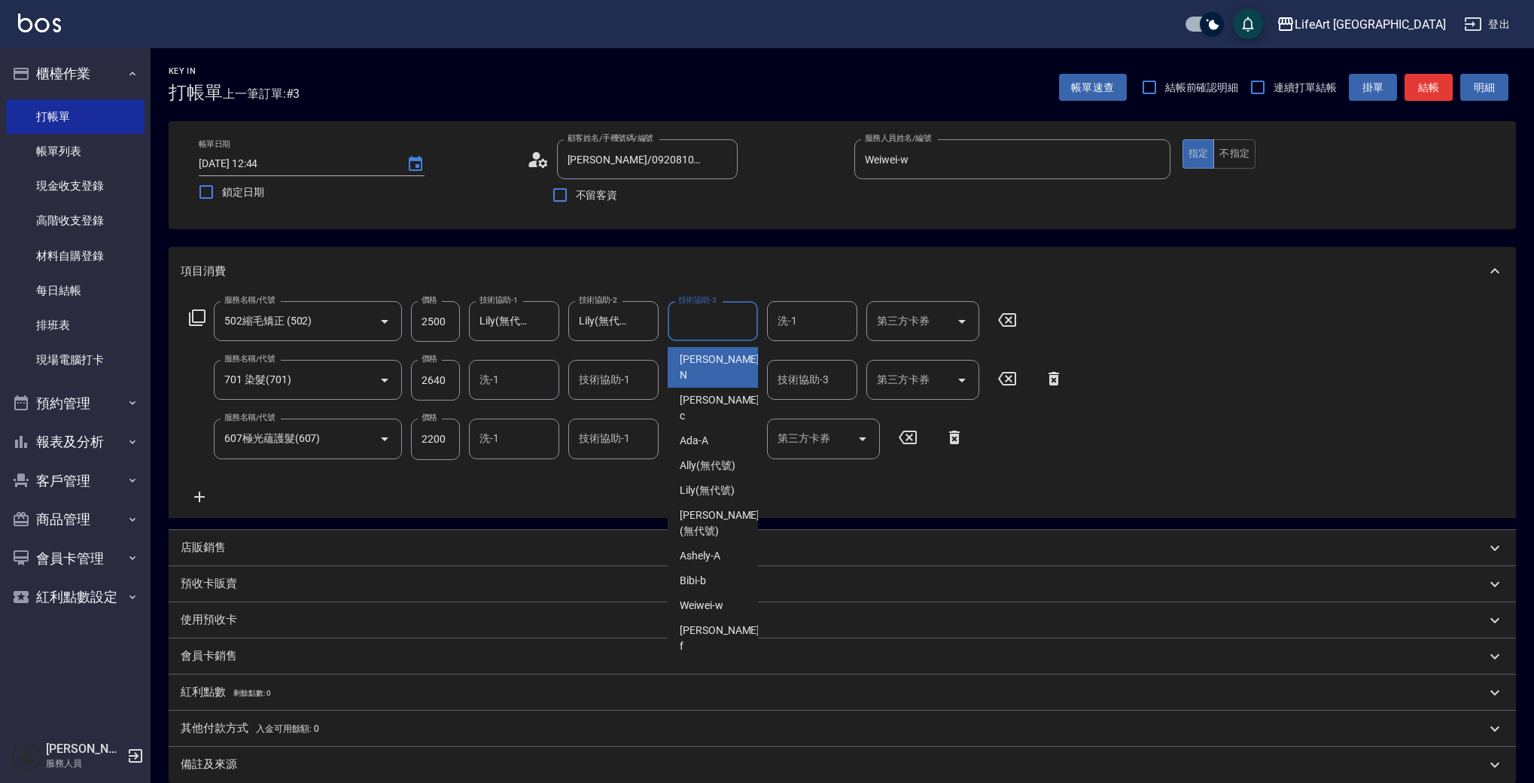
drag, startPoint x: 703, startPoint y: 318, endPoint x: 704, endPoint y: 371, distance: 53.5
click at [703, 317] on div "技術協助-3 技術協助-3" at bounding box center [713, 321] width 90 height 40
click at [713, 482] on span "Lily (無代號)" at bounding box center [707, 490] width 55 height 16
type input "Lily(無代號)"
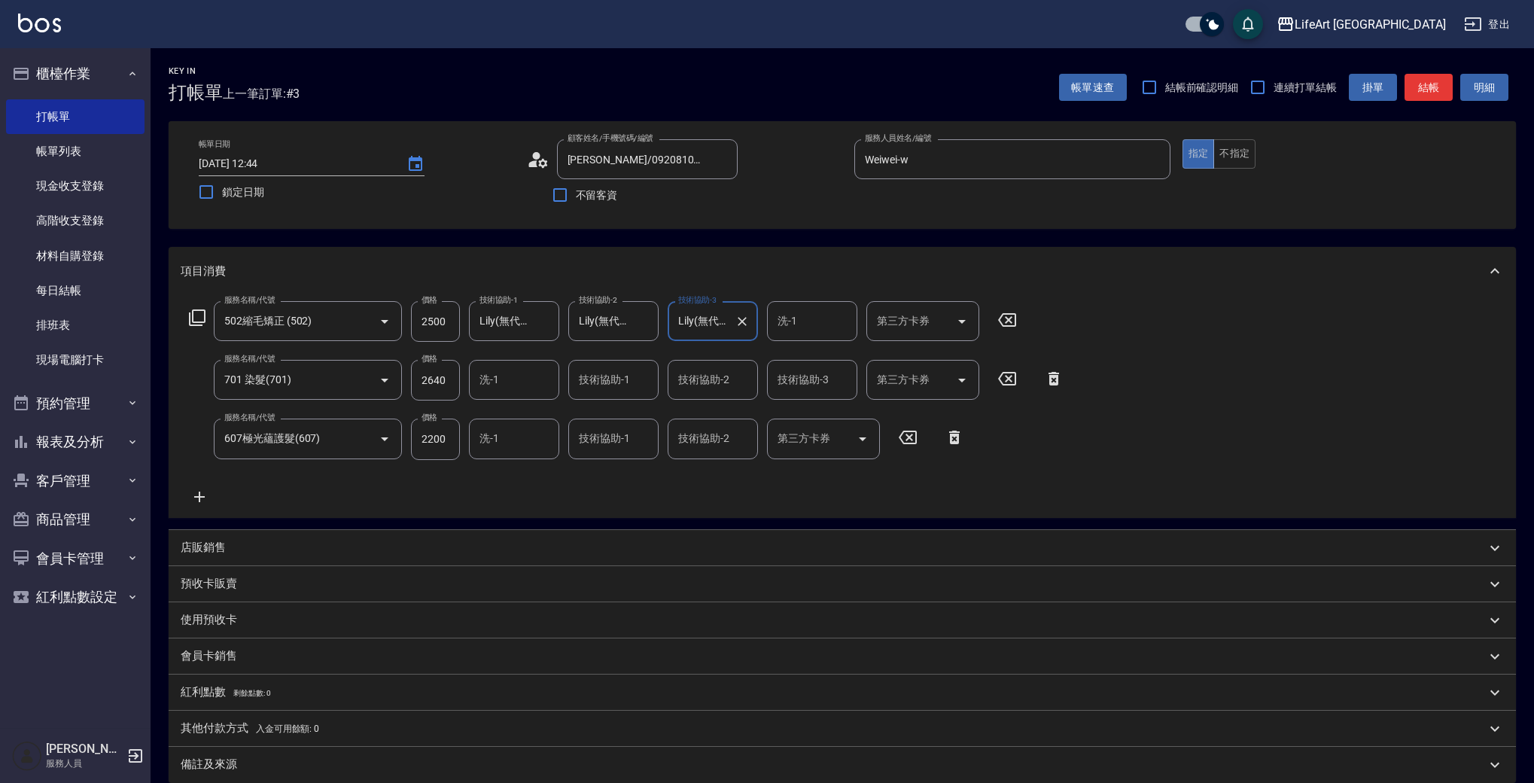
click at [500, 383] on input "洗-1" at bounding box center [514, 380] width 77 height 26
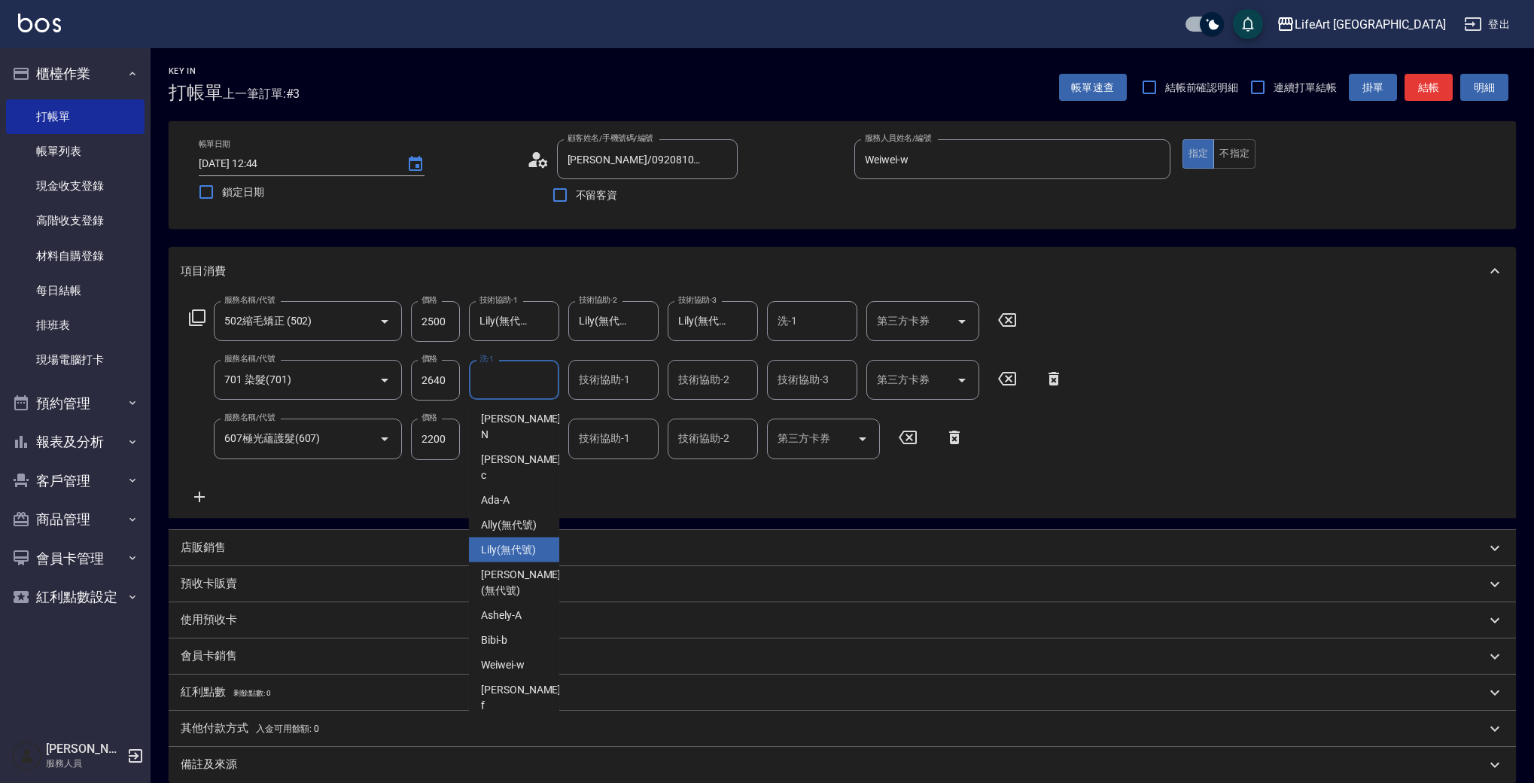
click at [513, 542] on span "Lily (無代號)" at bounding box center [508, 550] width 55 height 16
type input "Lily(無代號)"
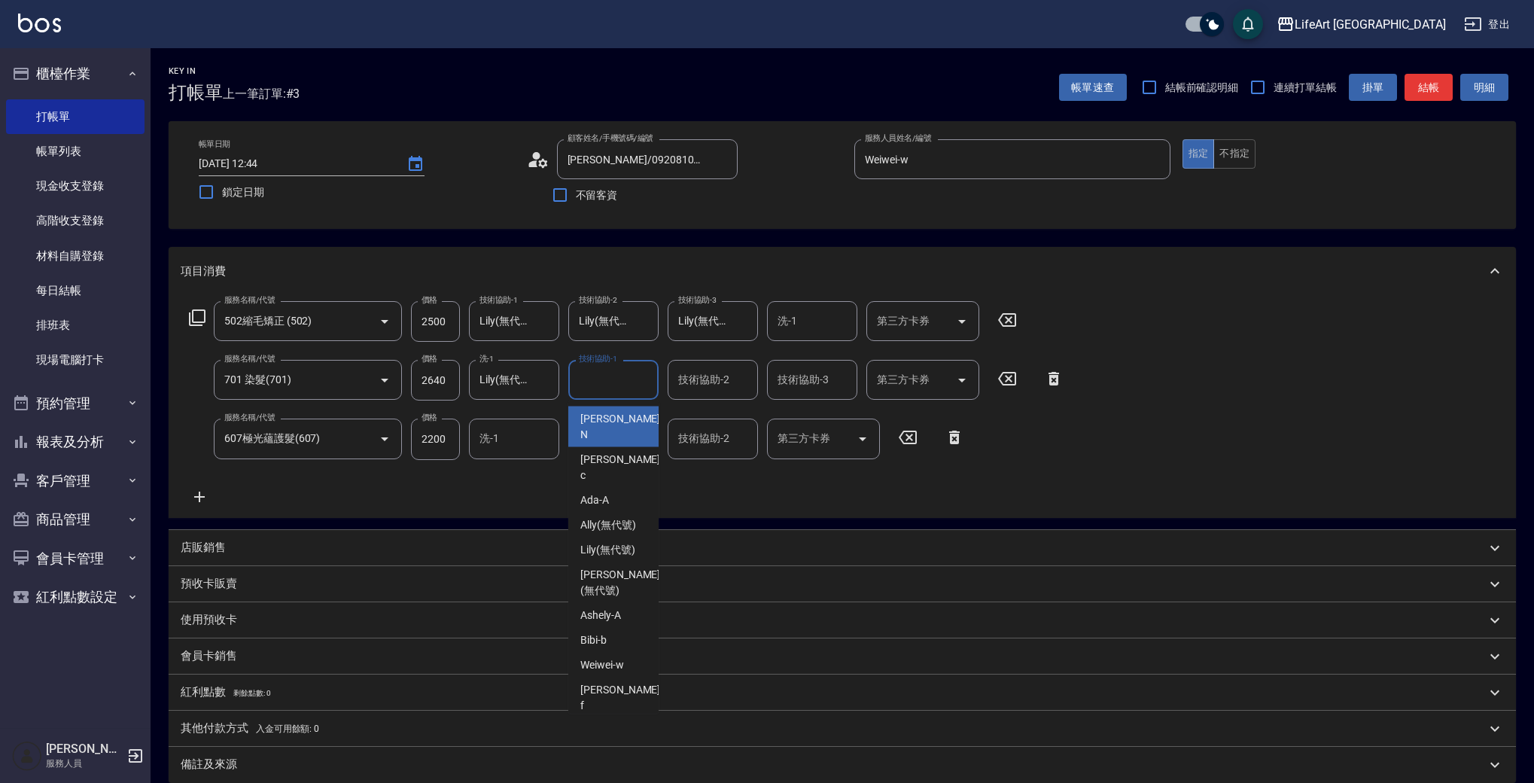
click at [592, 384] on div "技術協助-1 技術協助-1" at bounding box center [613, 380] width 90 height 40
click at [610, 542] on span "Lily (無代號)" at bounding box center [607, 550] width 55 height 16
type input "Lily(無代號)"
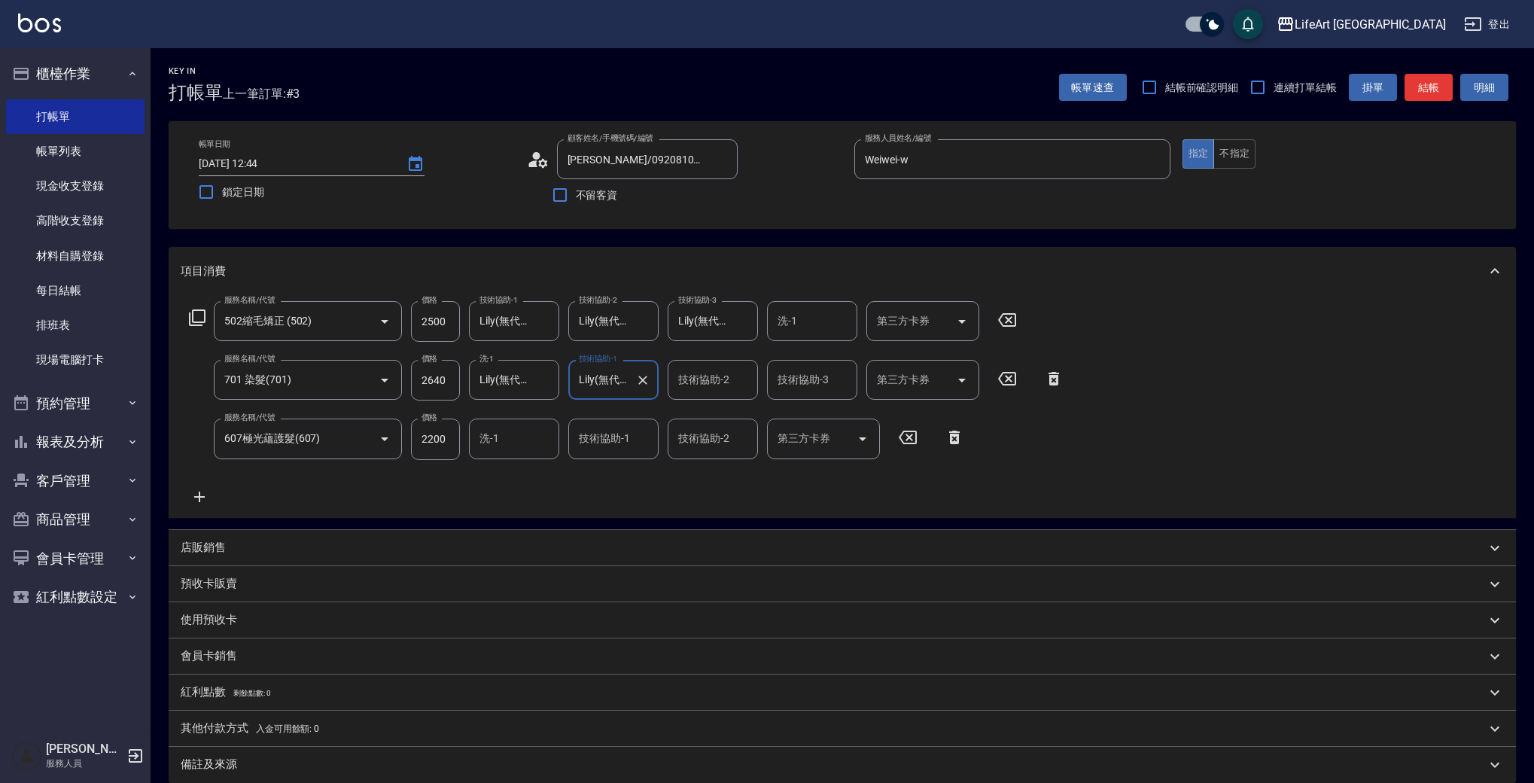
click at [685, 371] on div "技術協助-2 技術協助-2" at bounding box center [713, 380] width 90 height 40
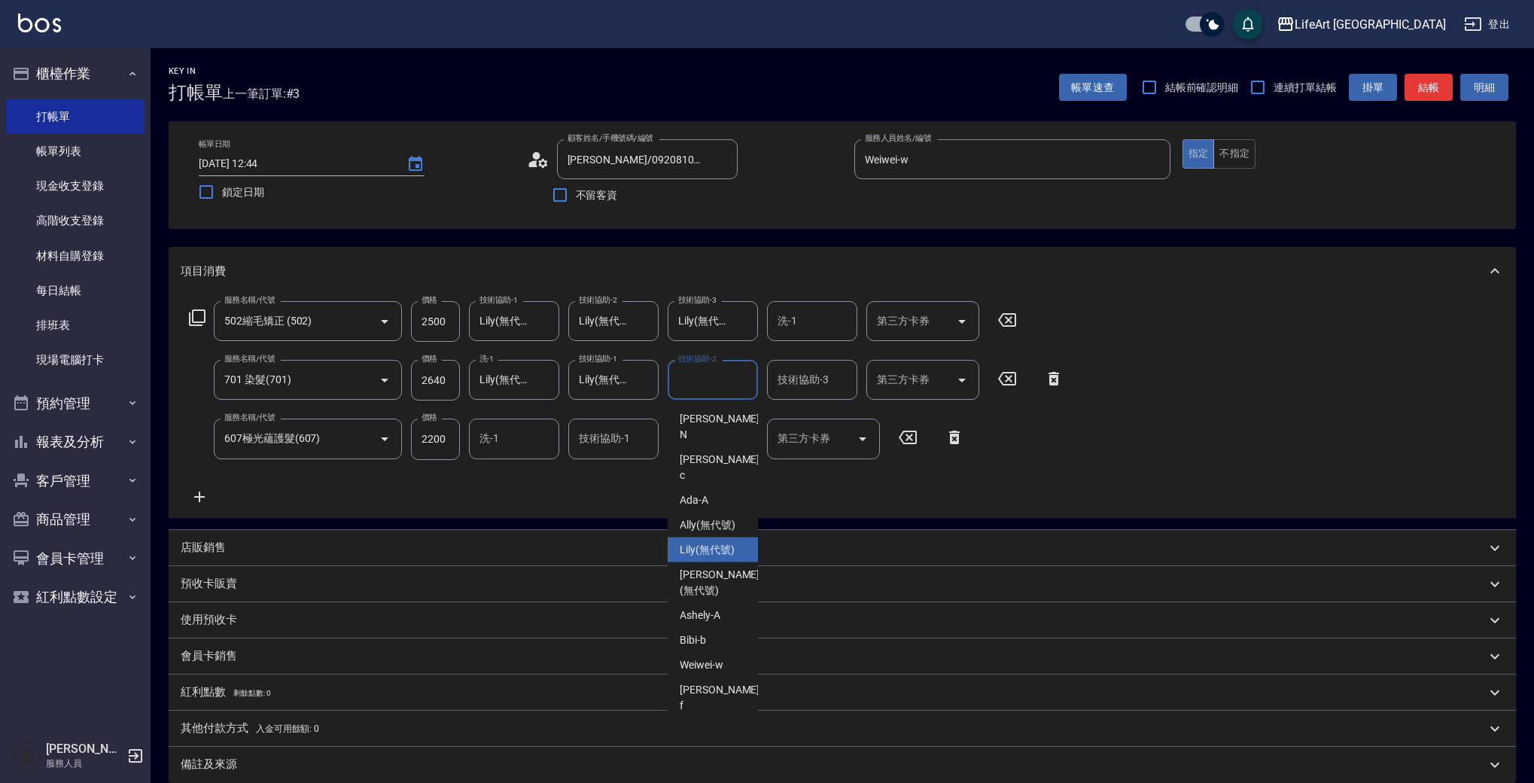
click at [698, 542] on span "Lily (無代號)" at bounding box center [707, 550] width 55 height 16
type input "Lily(無代號)"
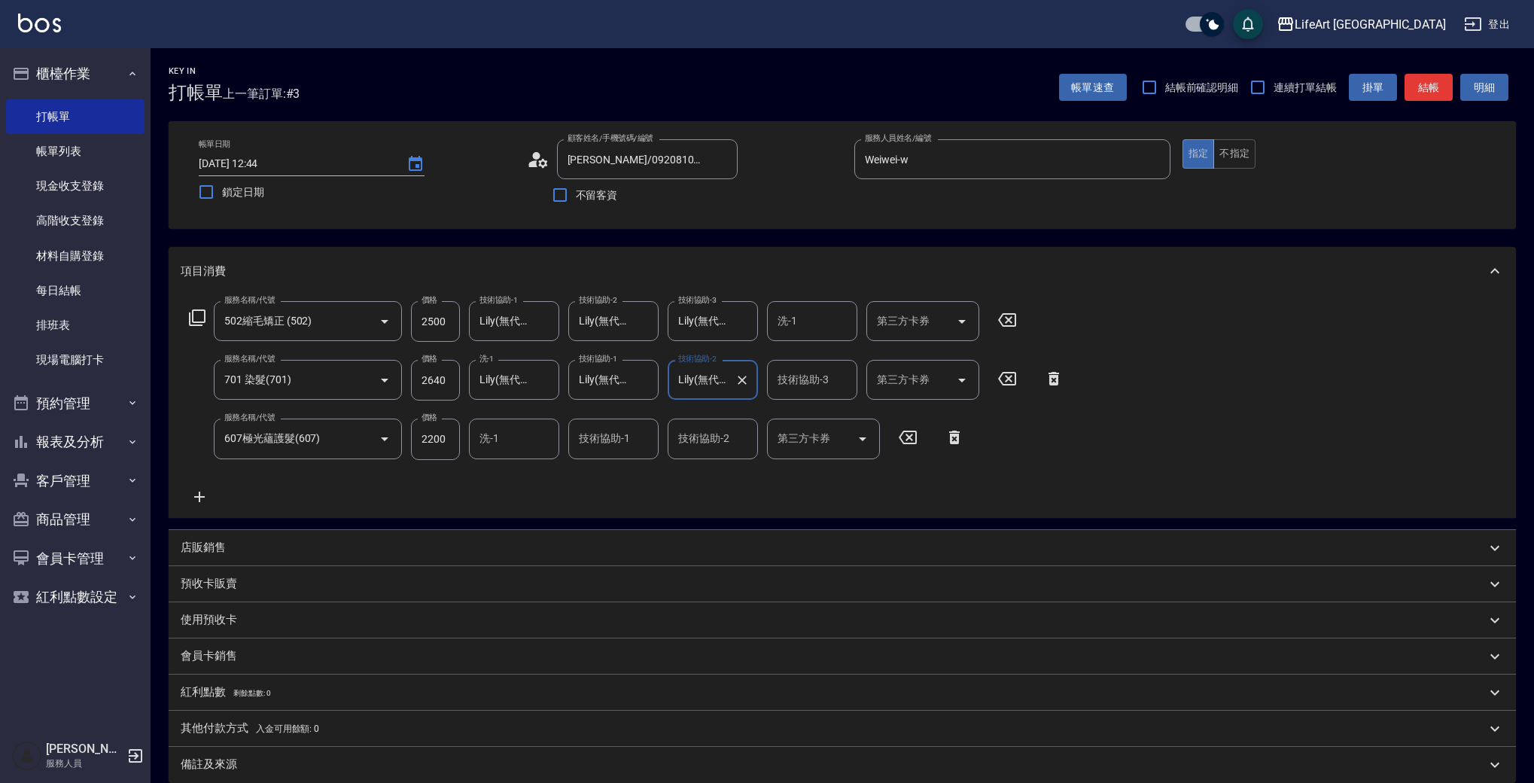
click at [540, 441] on input "洗-1" at bounding box center [514, 438] width 77 height 26
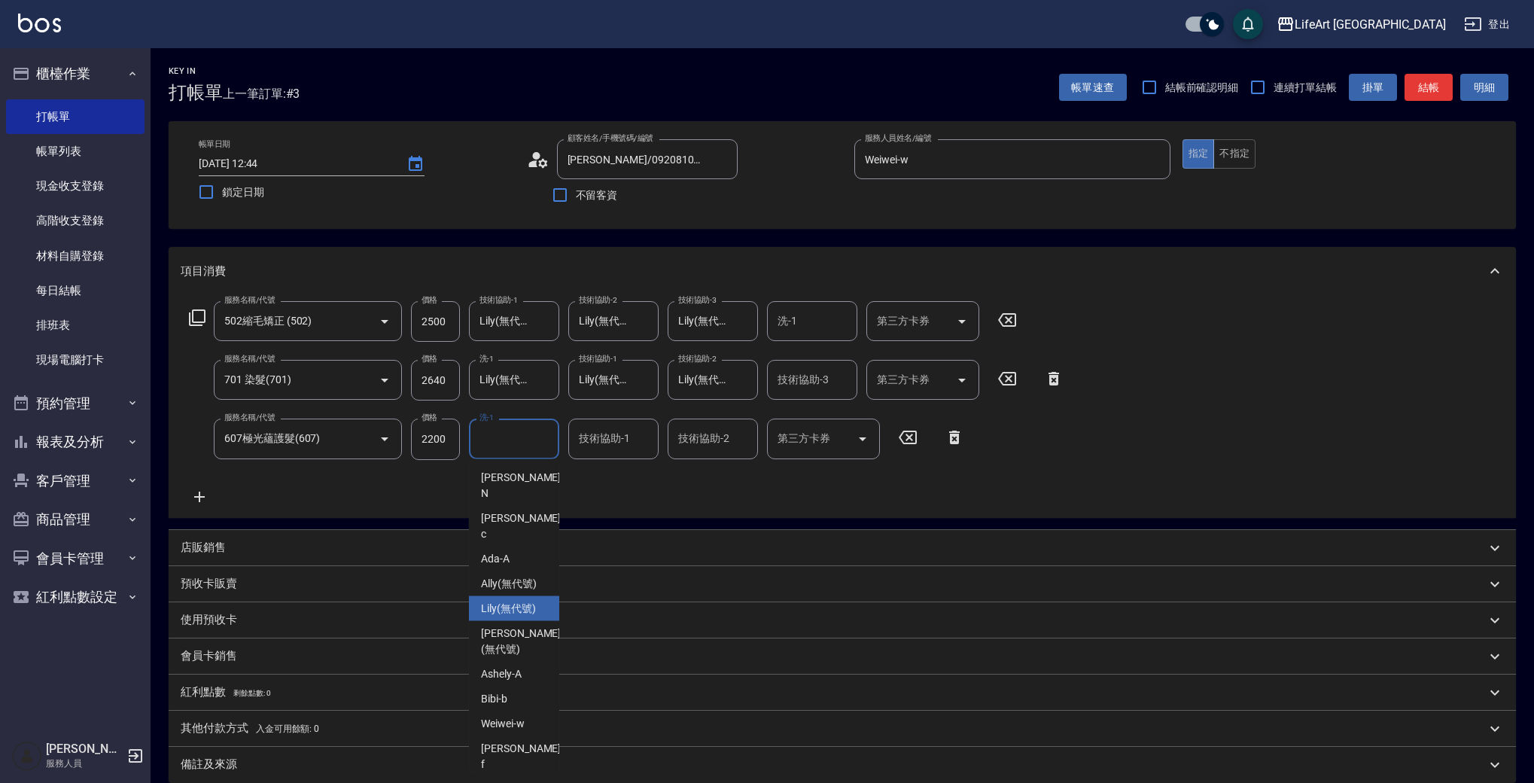
click at [525, 601] on span "Lily (無代號)" at bounding box center [508, 609] width 55 height 16
type input "Lily(無代號)"
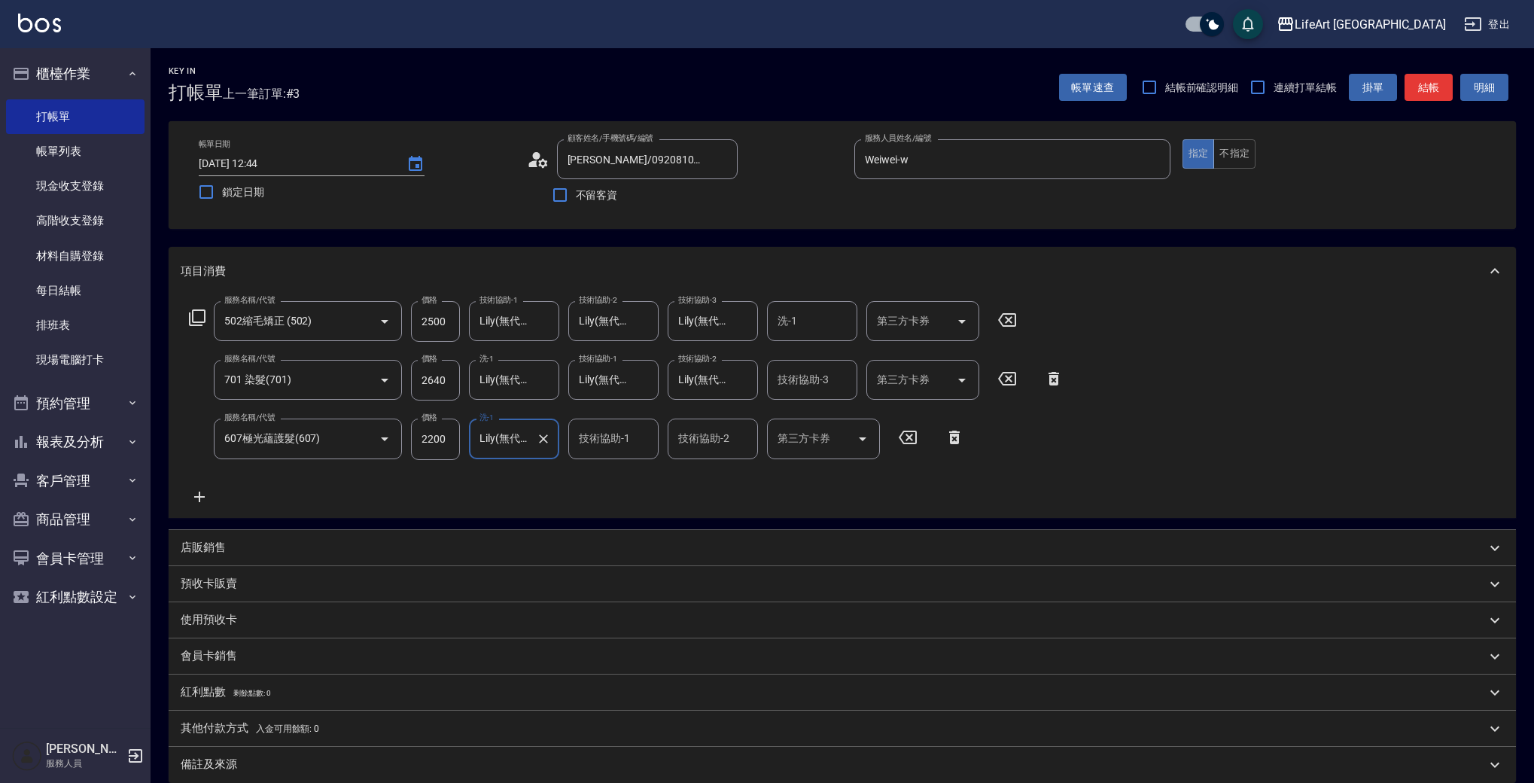
scroll to position [169, 0]
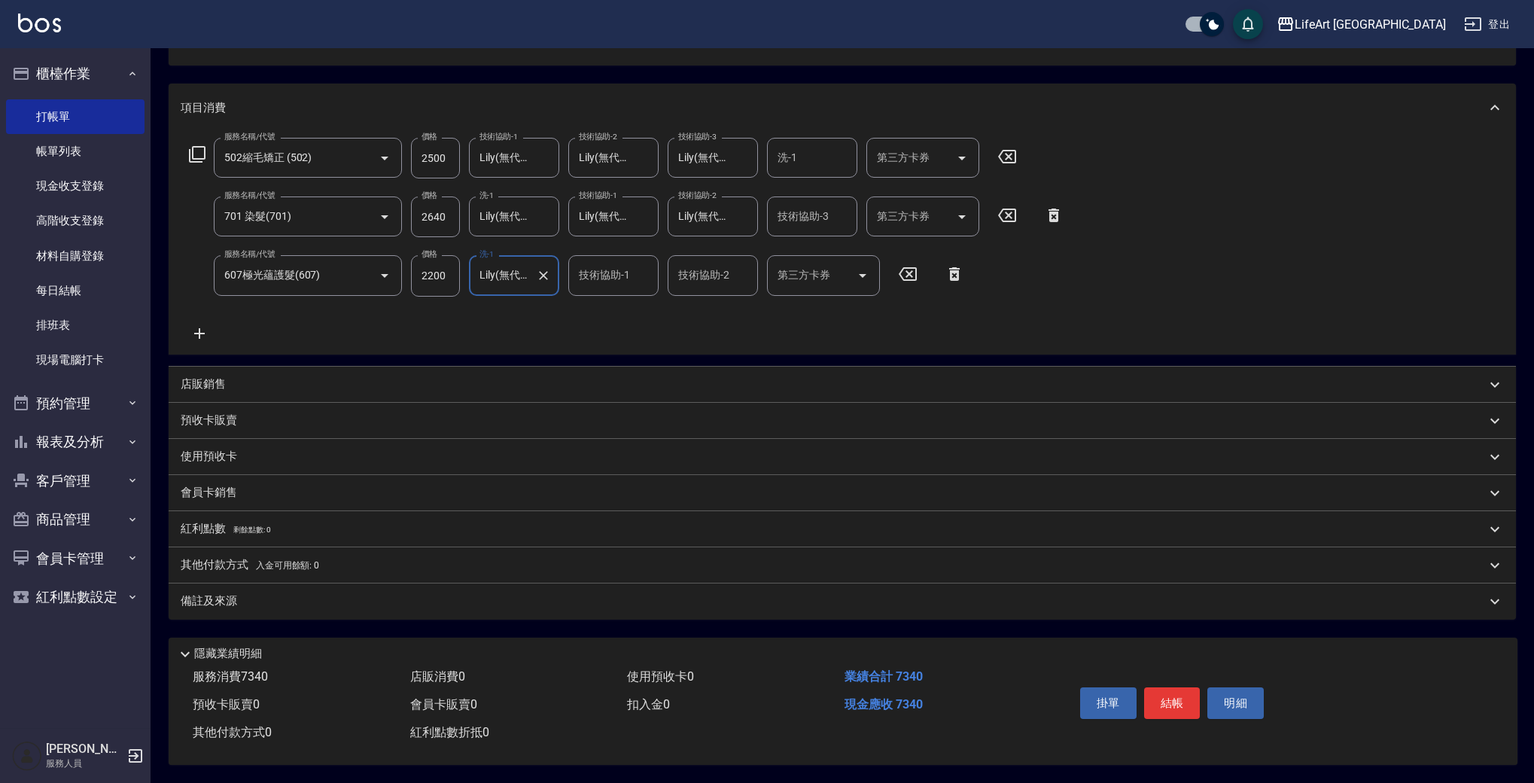
click at [254, 559] on p "其他付款方式 入金可用餘額: 0" at bounding box center [250, 565] width 138 height 17
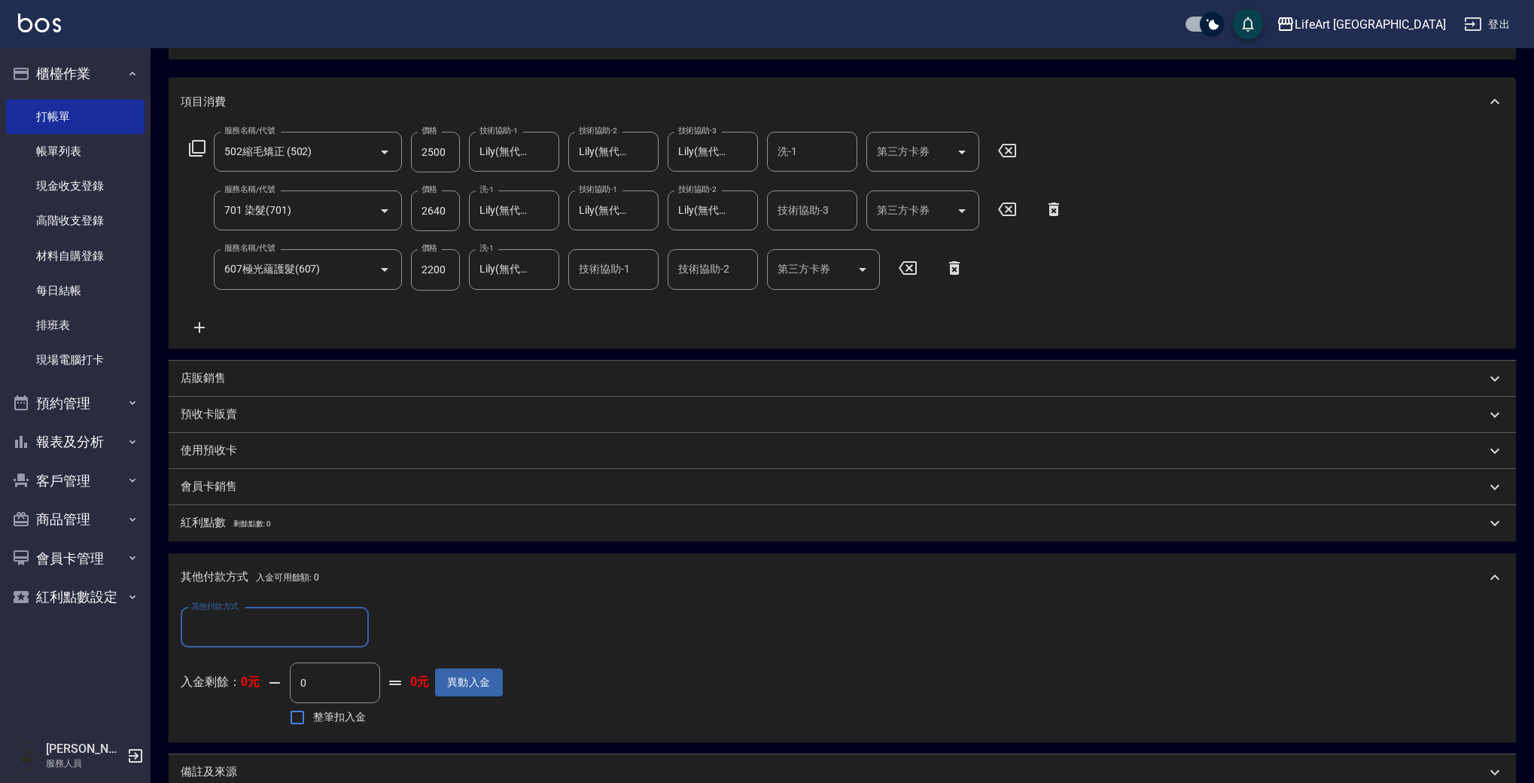
click at [313, 625] on input "其他付款方式" at bounding box center [274, 627] width 175 height 26
click at [272, 733] on span "信用卡" at bounding box center [275, 740] width 188 height 25
type input "信用卡"
drag, startPoint x: 406, startPoint y: 622, endPoint x: 350, endPoint y: 621, distance: 55.7
click at [350, 621] on div "其他付款方式 信用卡 其他付款方式 信用卡金額 0 信用卡金額" at bounding box center [342, 627] width 322 height 41
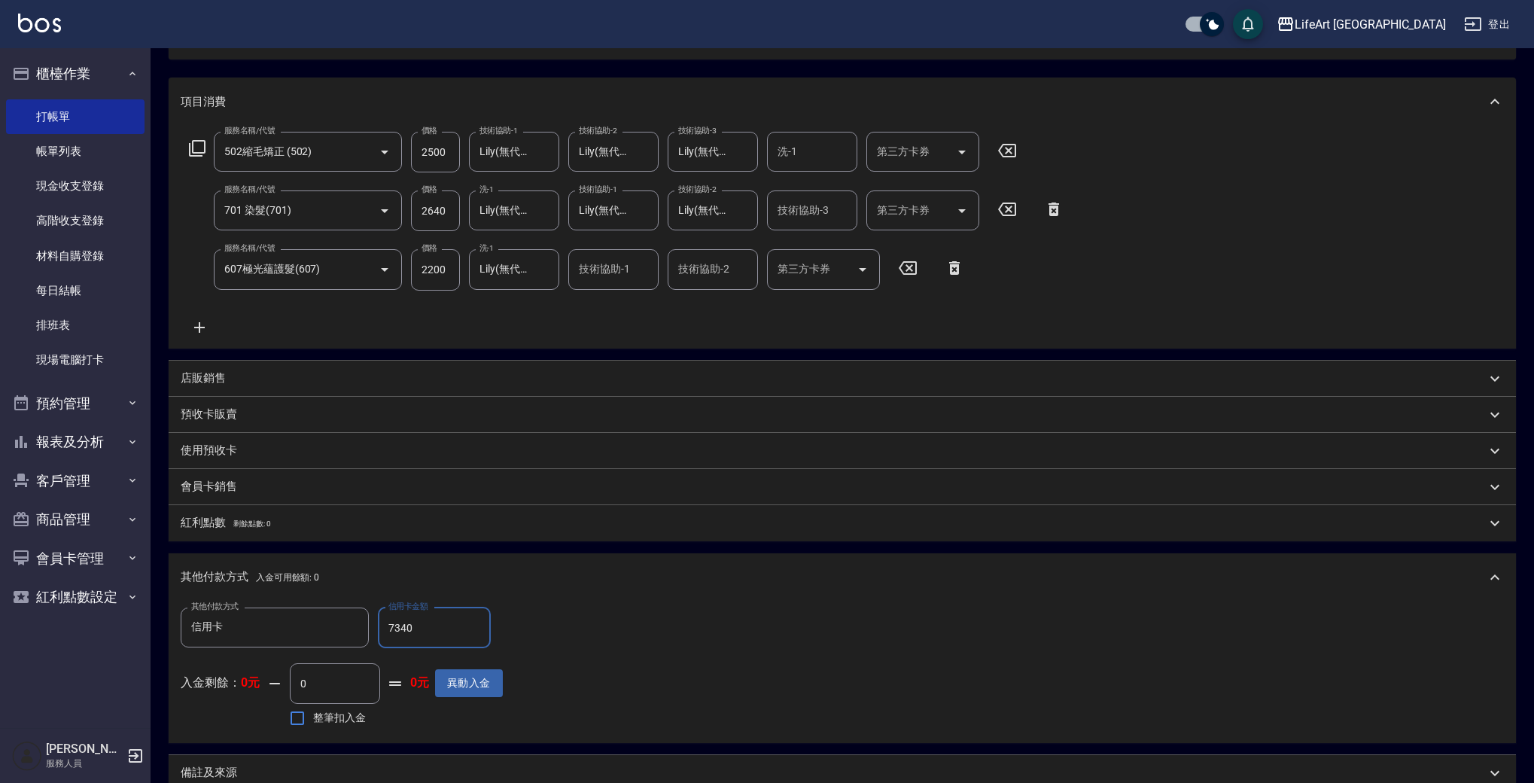
scroll to position [348, 0]
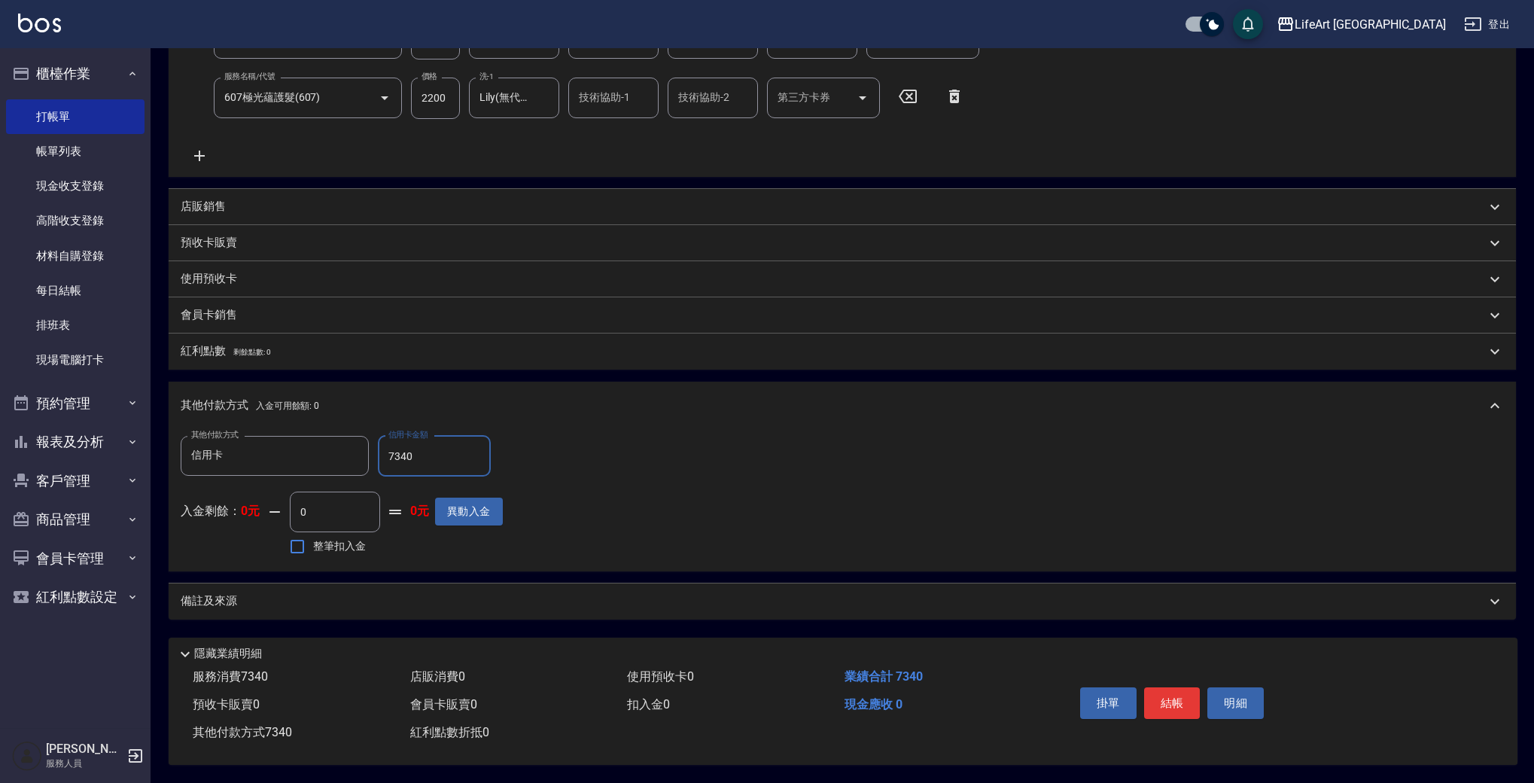
type input "7340"
click at [460, 607] on div "備註及來源" at bounding box center [842, 601] width 1347 height 36
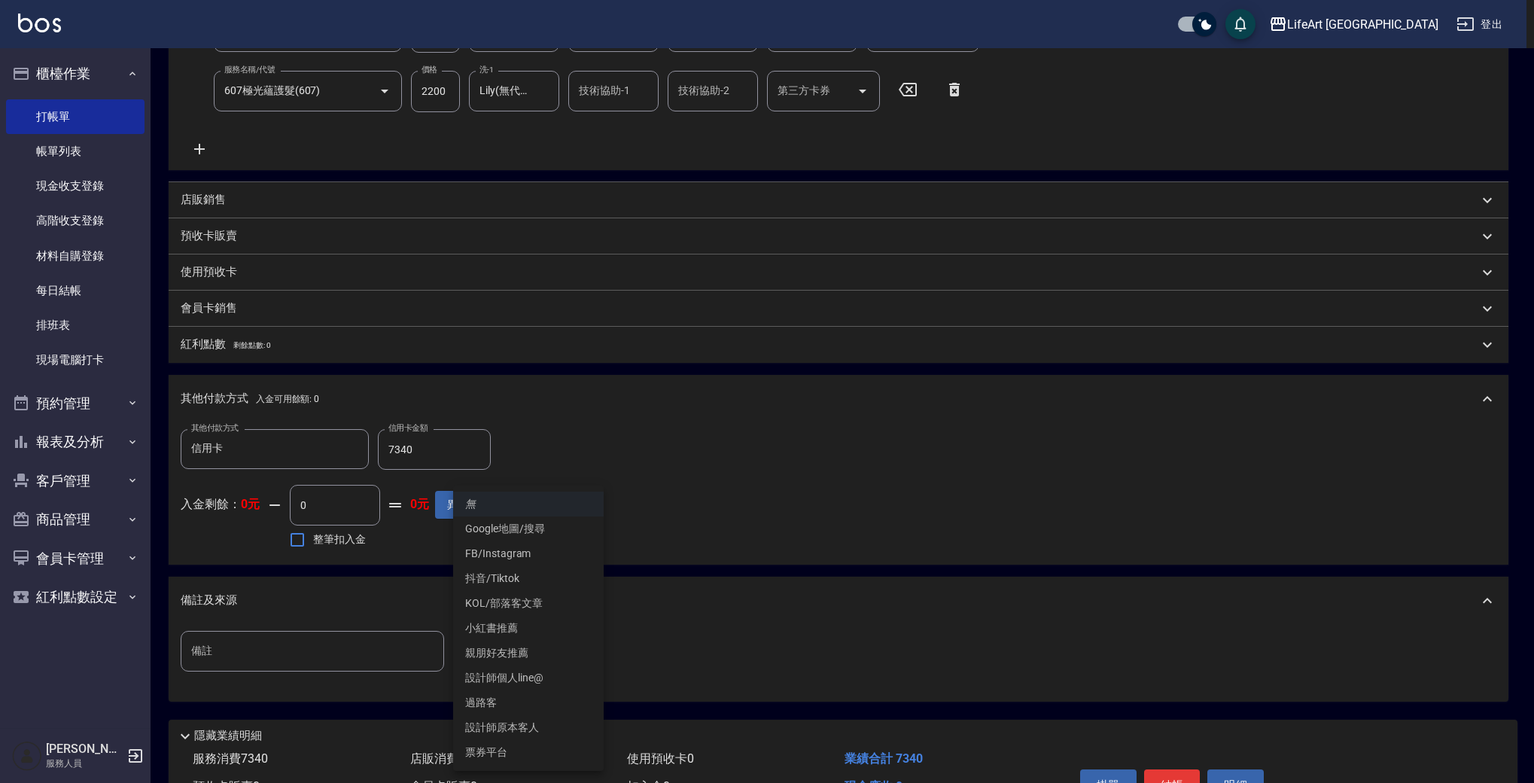
click at [502, 653] on body "LifeArt 蘆洲 登出 櫃檯作業 打帳單 帳單列表 現金收支登錄 高階收支登錄 材料自購登錄 每日結帳 排班表 現場電腦打卡 預約管理 預約管理 單日預約…" at bounding box center [767, 258] width 1534 height 1212
click at [516, 561] on li "FB/Instagram" at bounding box center [528, 553] width 151 height 25
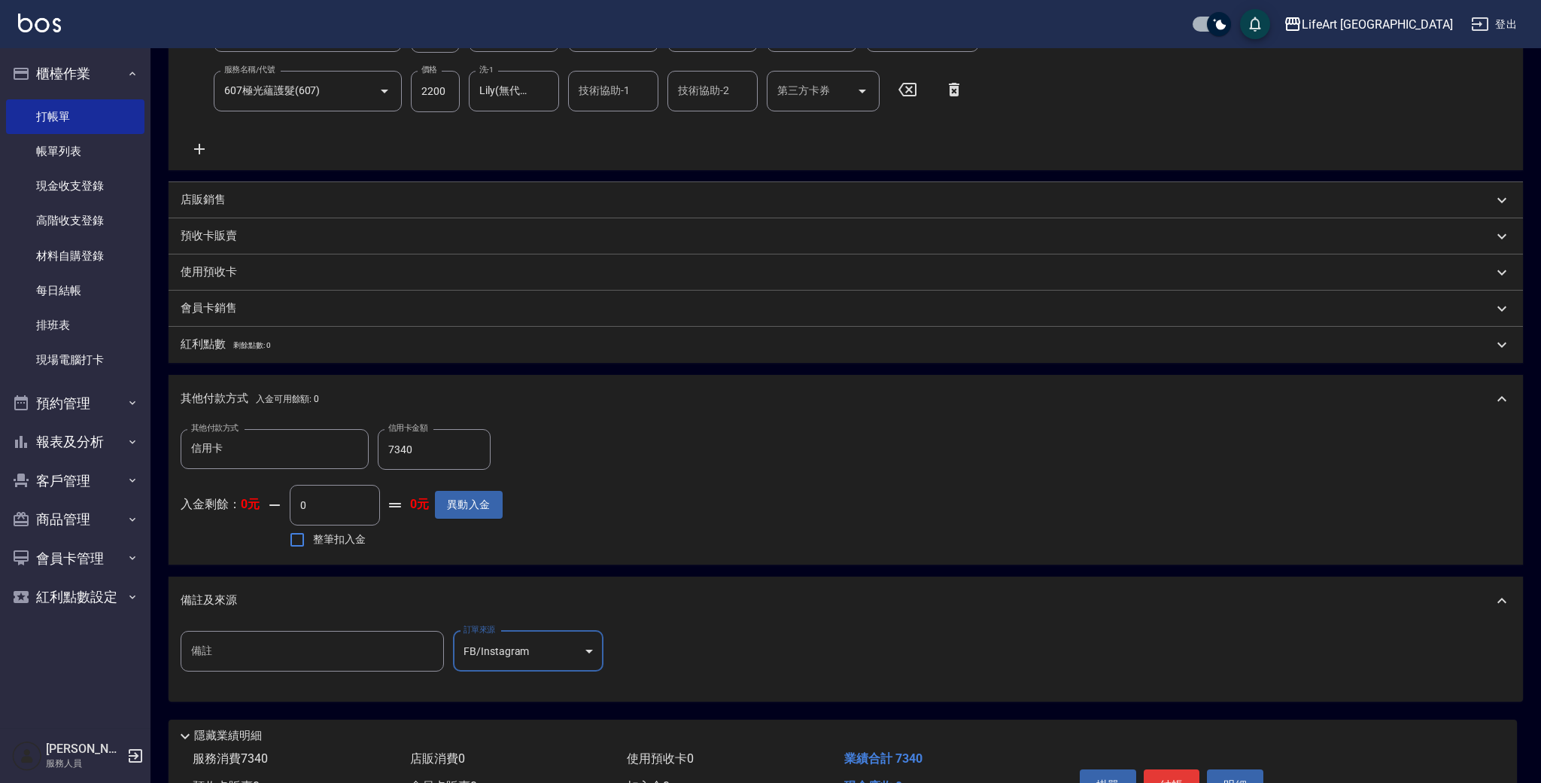
type input "FB/Instagram"
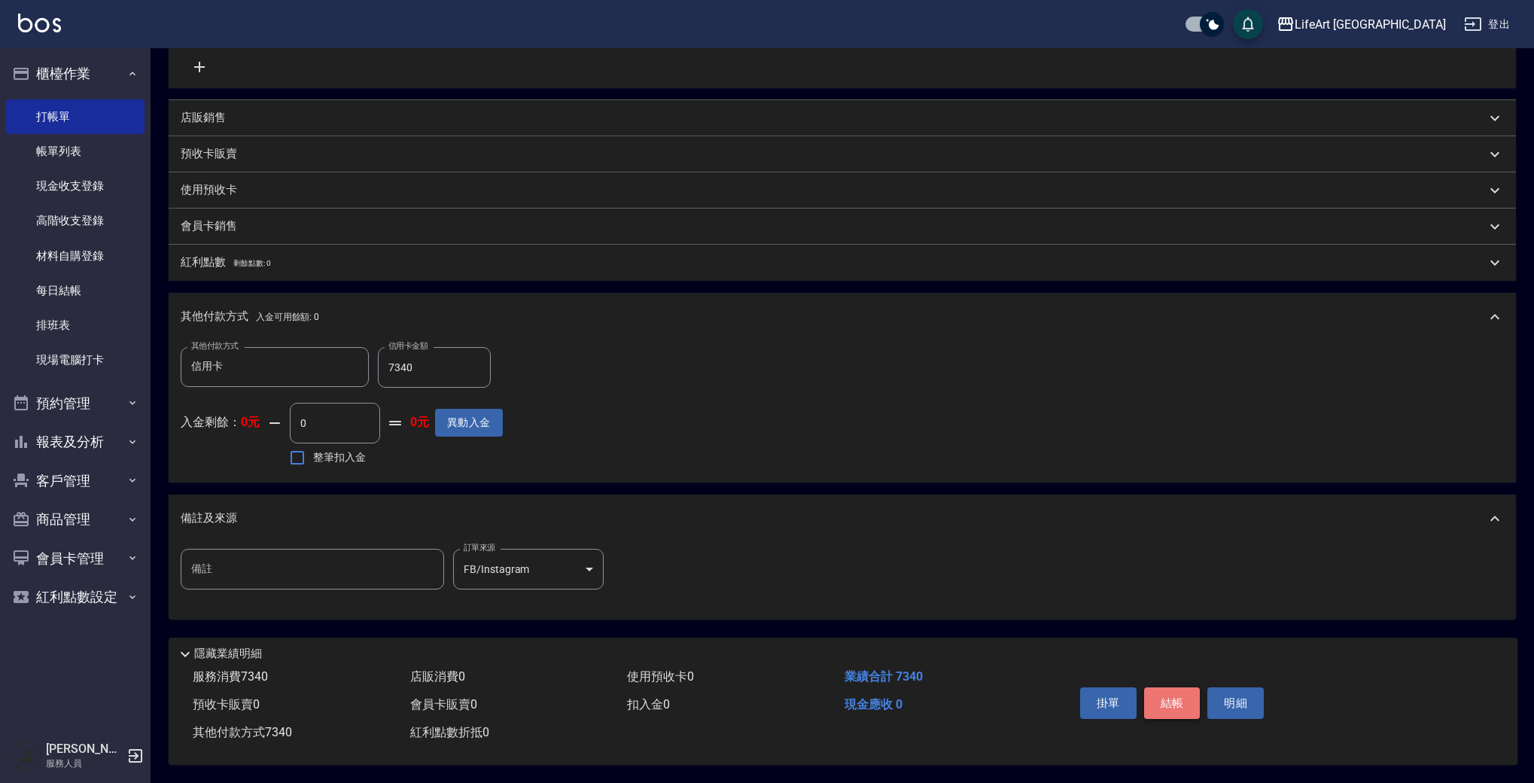
click at [1175, 700] on button "結帳" at bounding box center [1172, 703] width 56 height 32
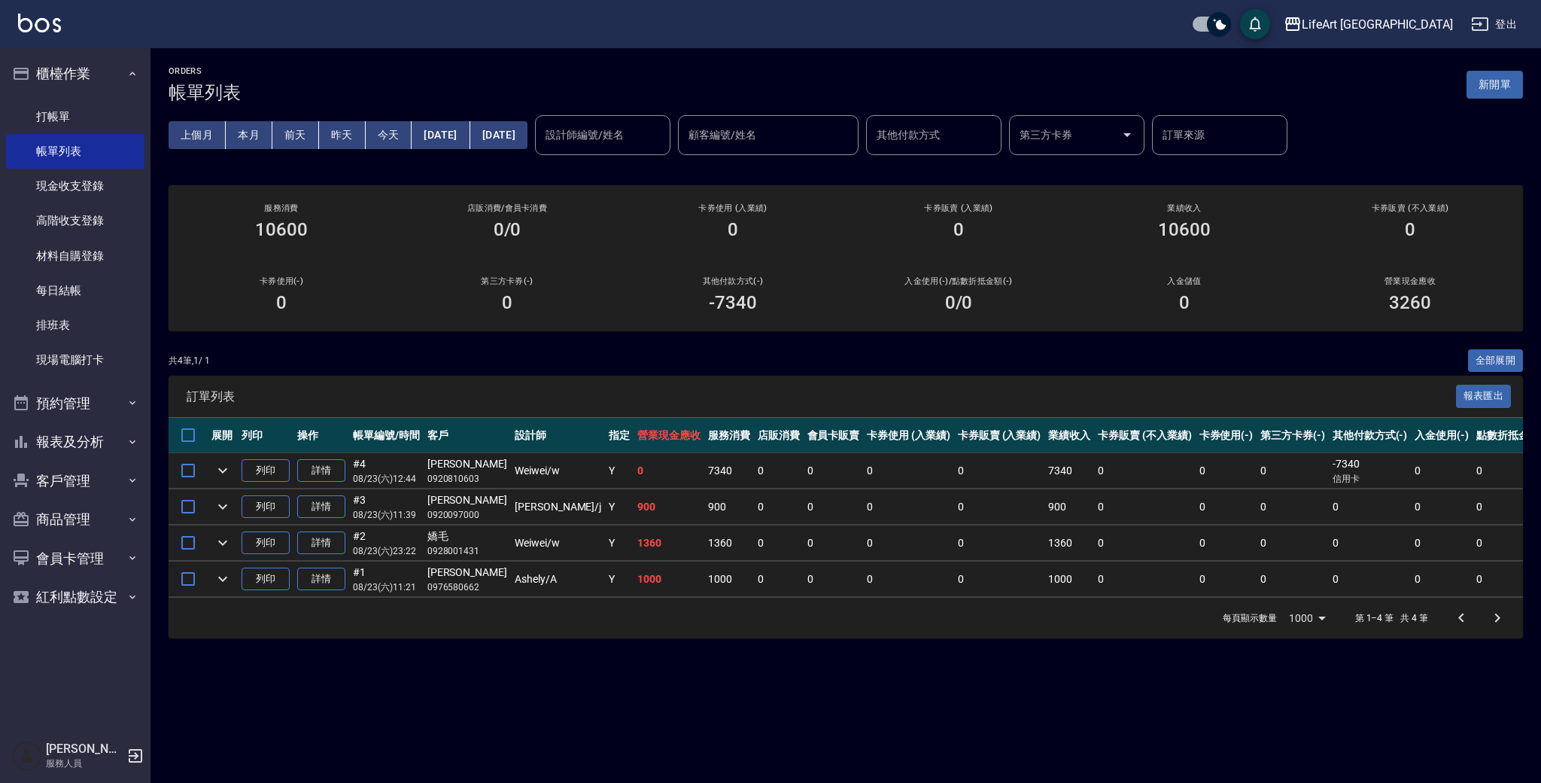
click at [816, 80] on div "ORDERS 帳單列表 新開單" at bounding box center [846, 84] width 1355 height 37
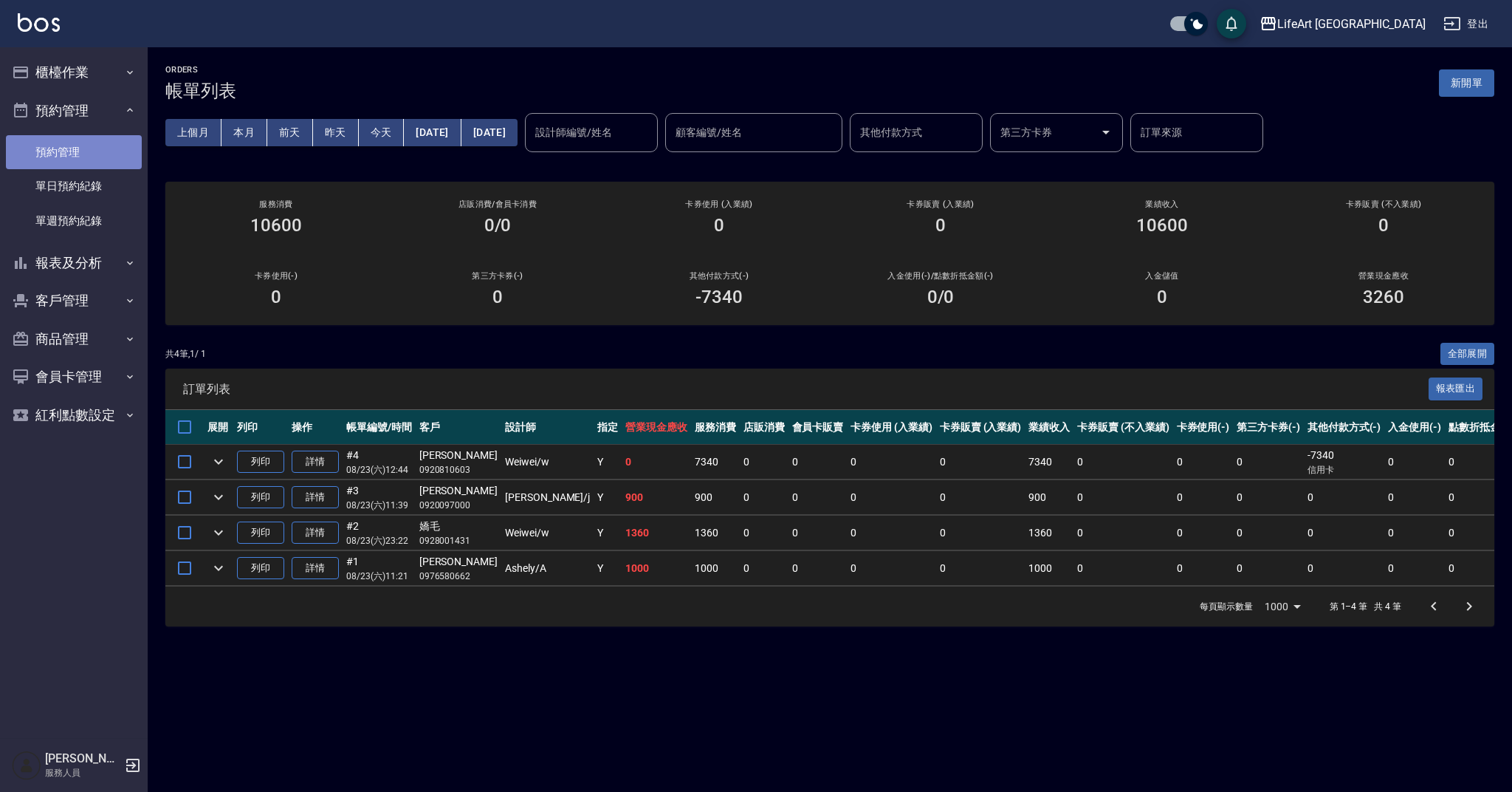
click at [85, 149] on link "預約管理" at bounding box center [74, 152] width 135 height 34
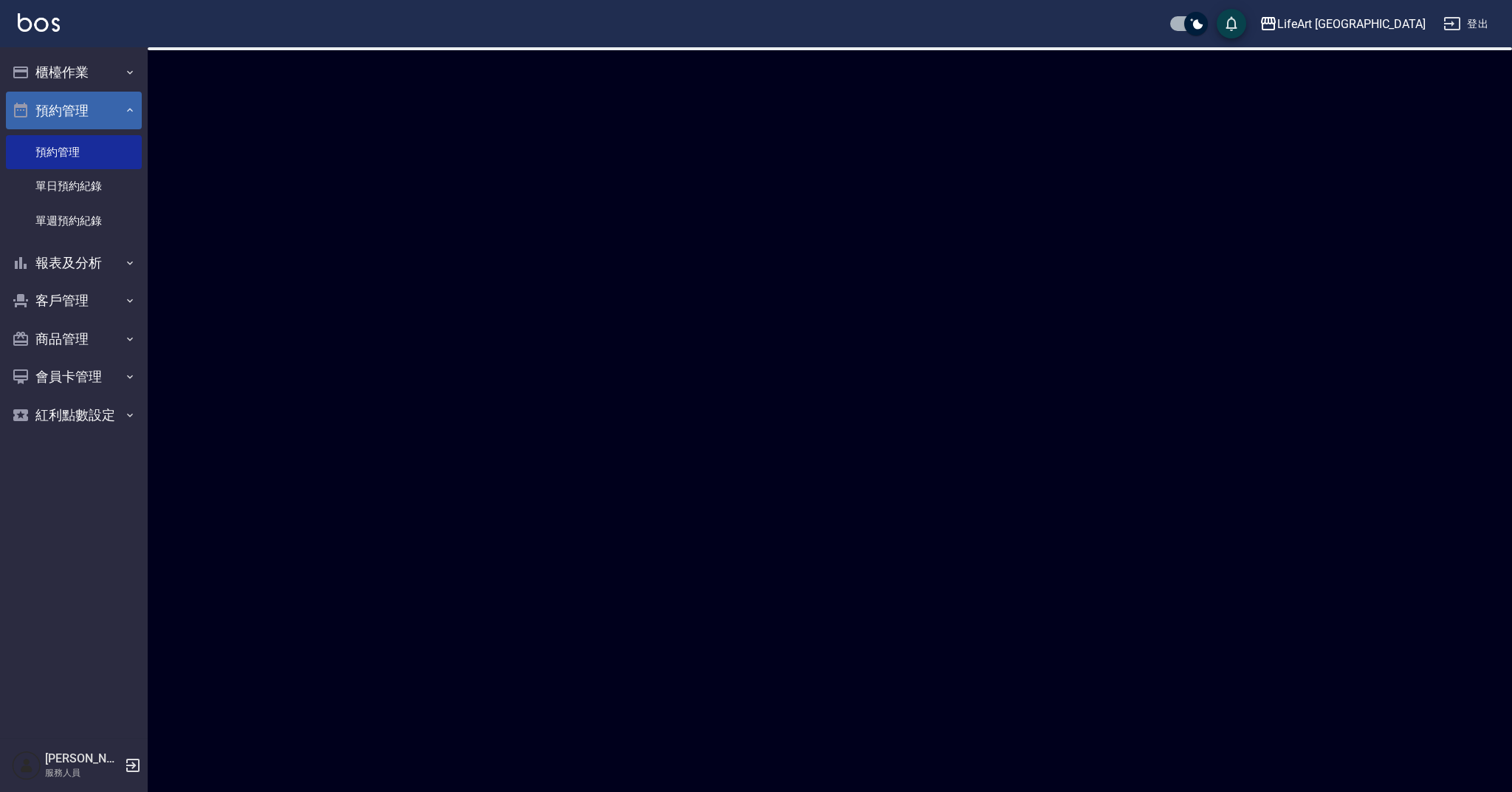
click at [77, 99] on button "預約管理" at bounding box center [74, 110] width 135 height 38
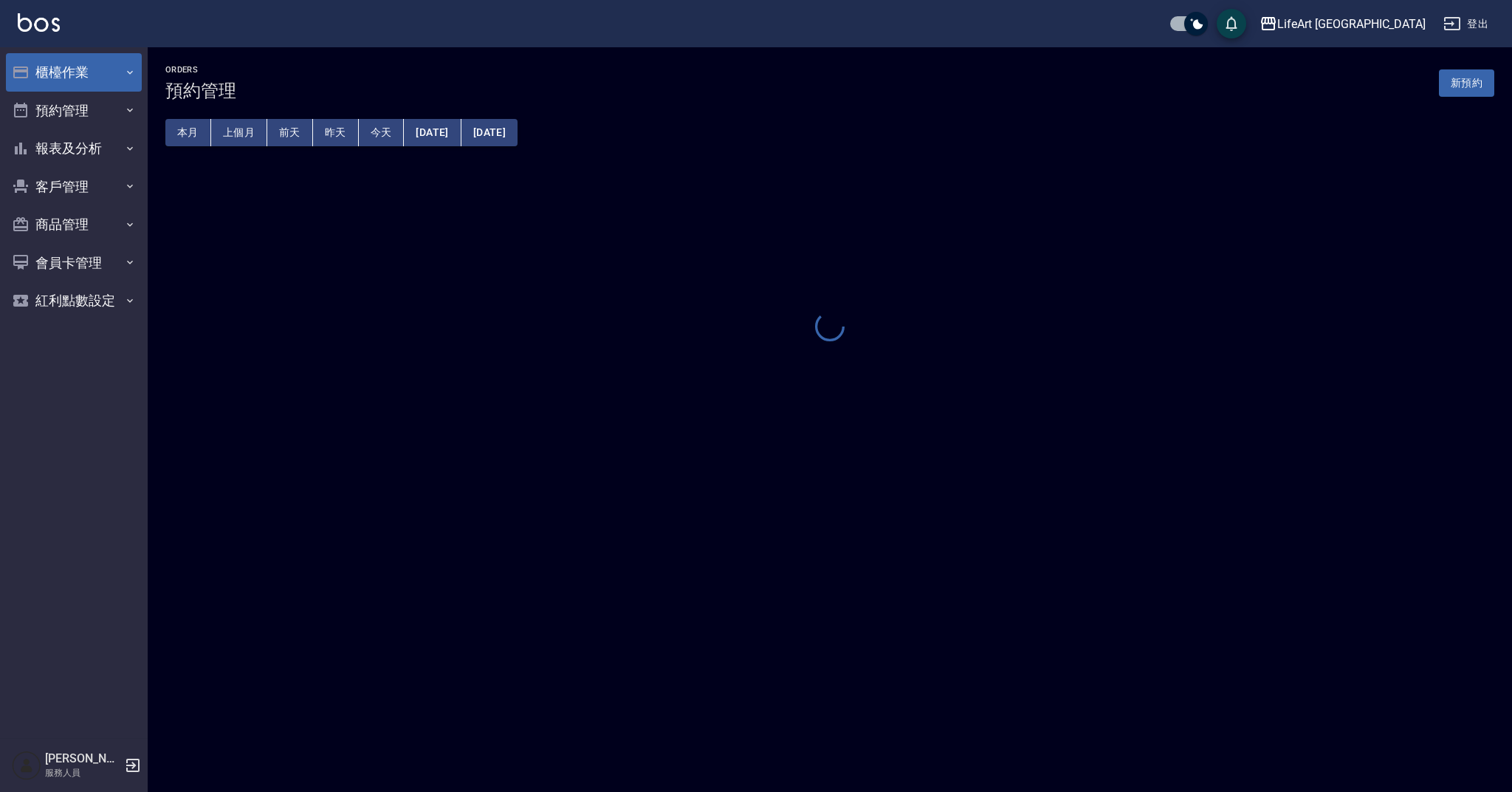
click at [117, 74] on button "櫃檯作業" at bounding box center [74, 72] width 135 height 38
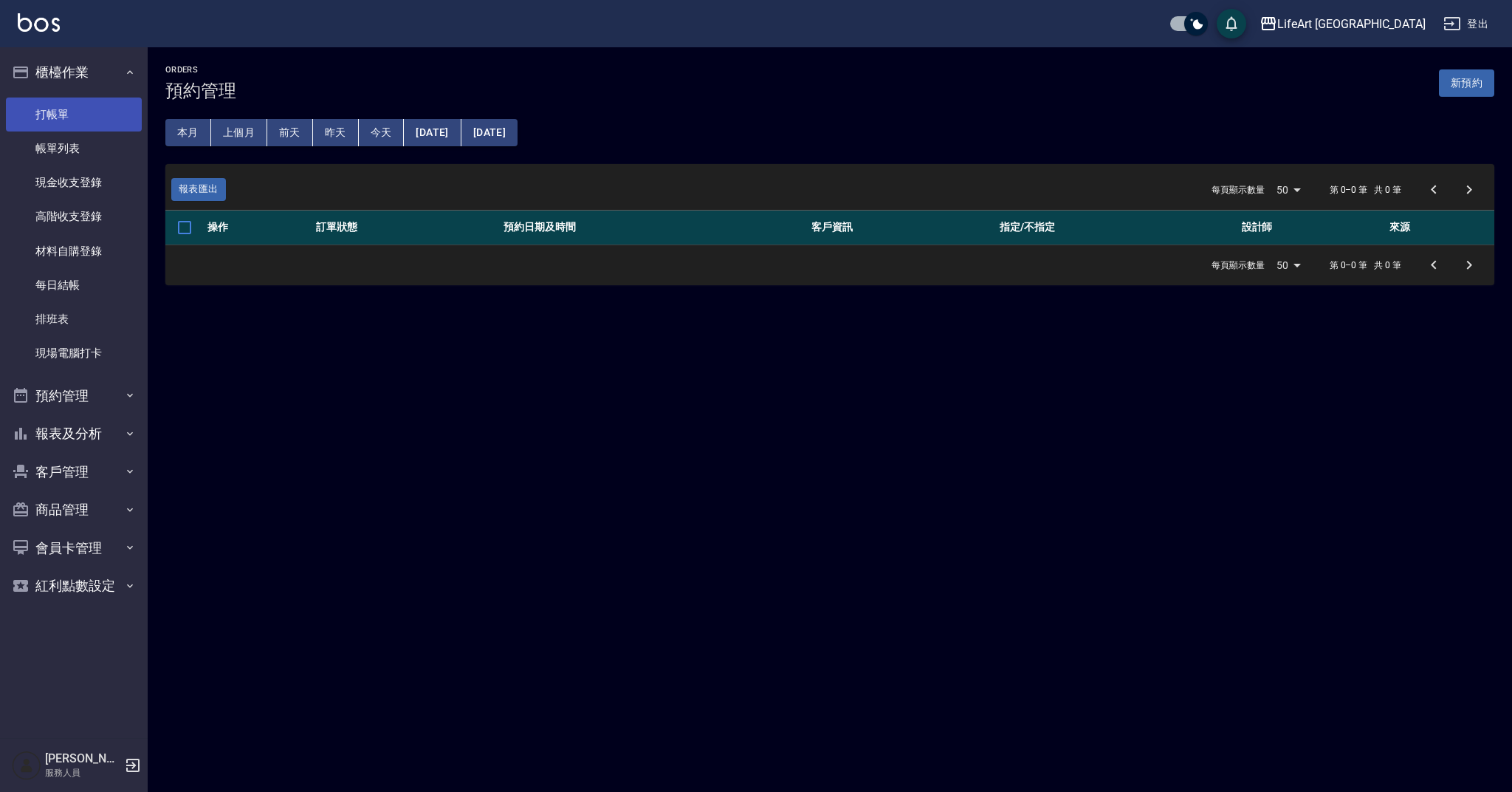
click at [96, 110] on link "打帳單" at bounding box center [74, 114] width 135 height 34
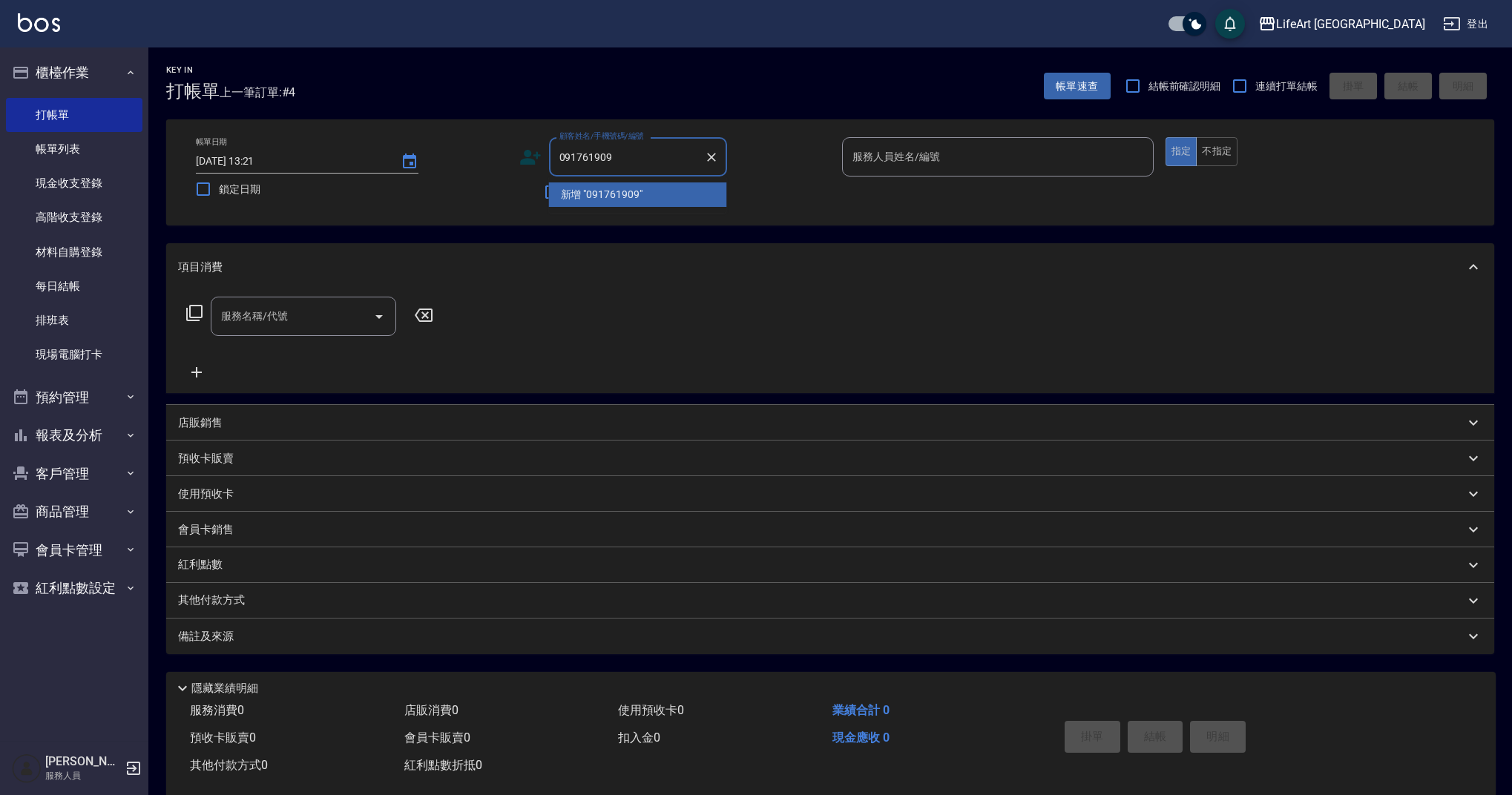
click at [578, 155] on input "091761909" at bounding box center [627, 157] width 142 height 26
click at [605, 189] on li "胡小娟/0910761909/" at bounding box center [638, 194] width 178 height 25
type input "胡小娟/0910761909/"
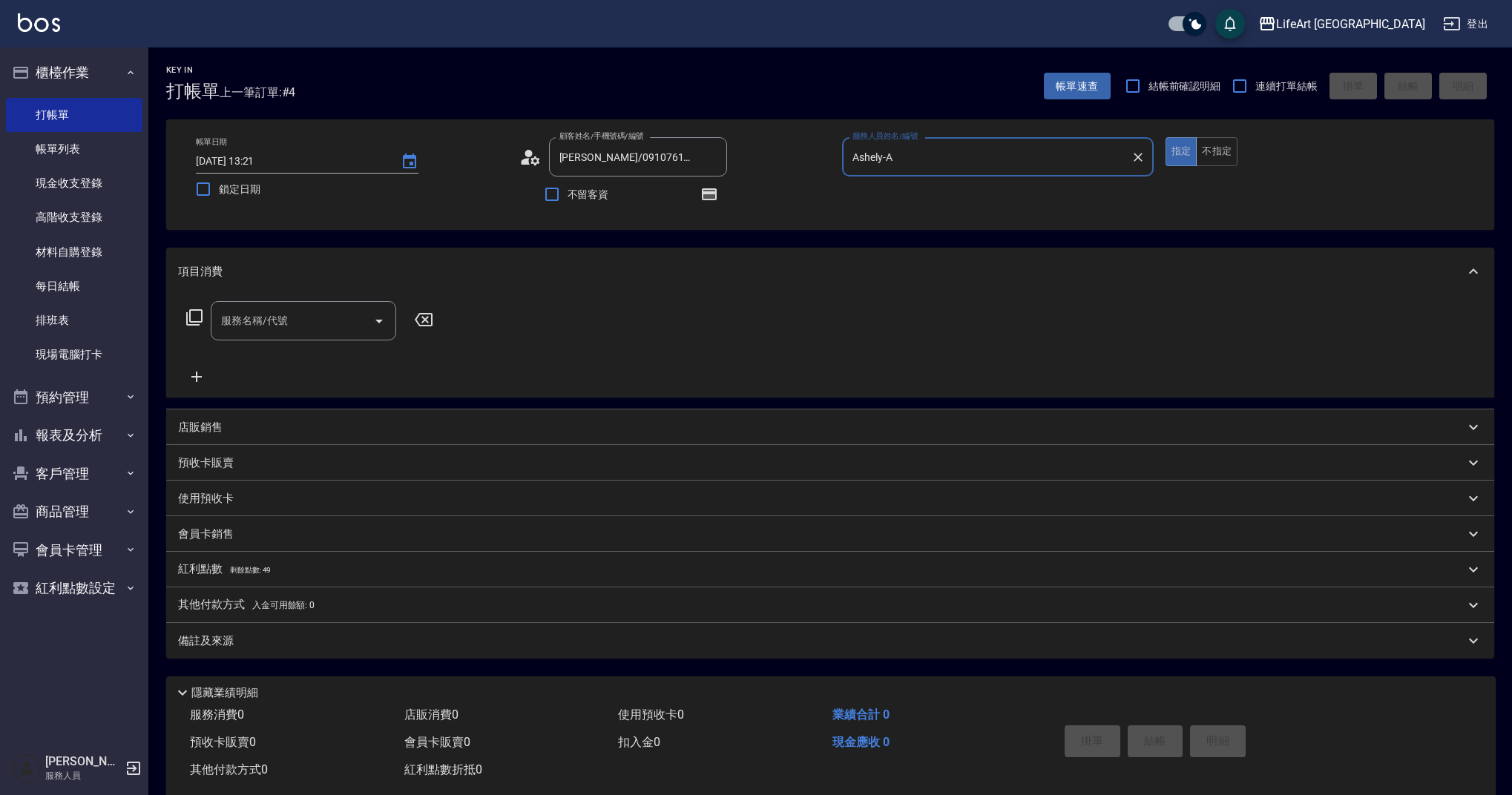
type input "Ashely-A"
click at [531, 157] on icon at bounding box center [530, 157] width 23 height 23
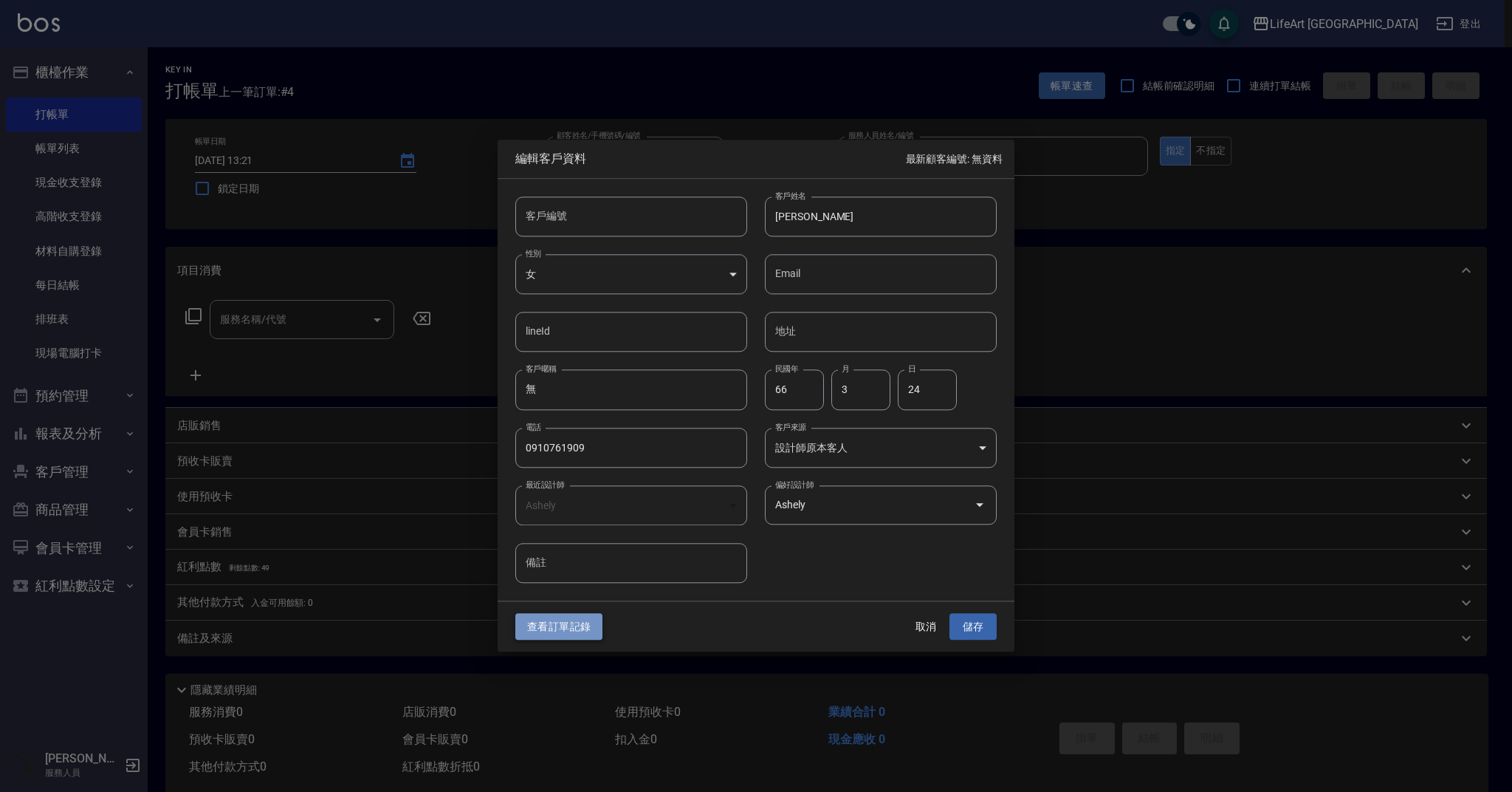
click at [539, 630] on button "查看訂單記錄" at bounding box center [558, 627] width 87 height 27
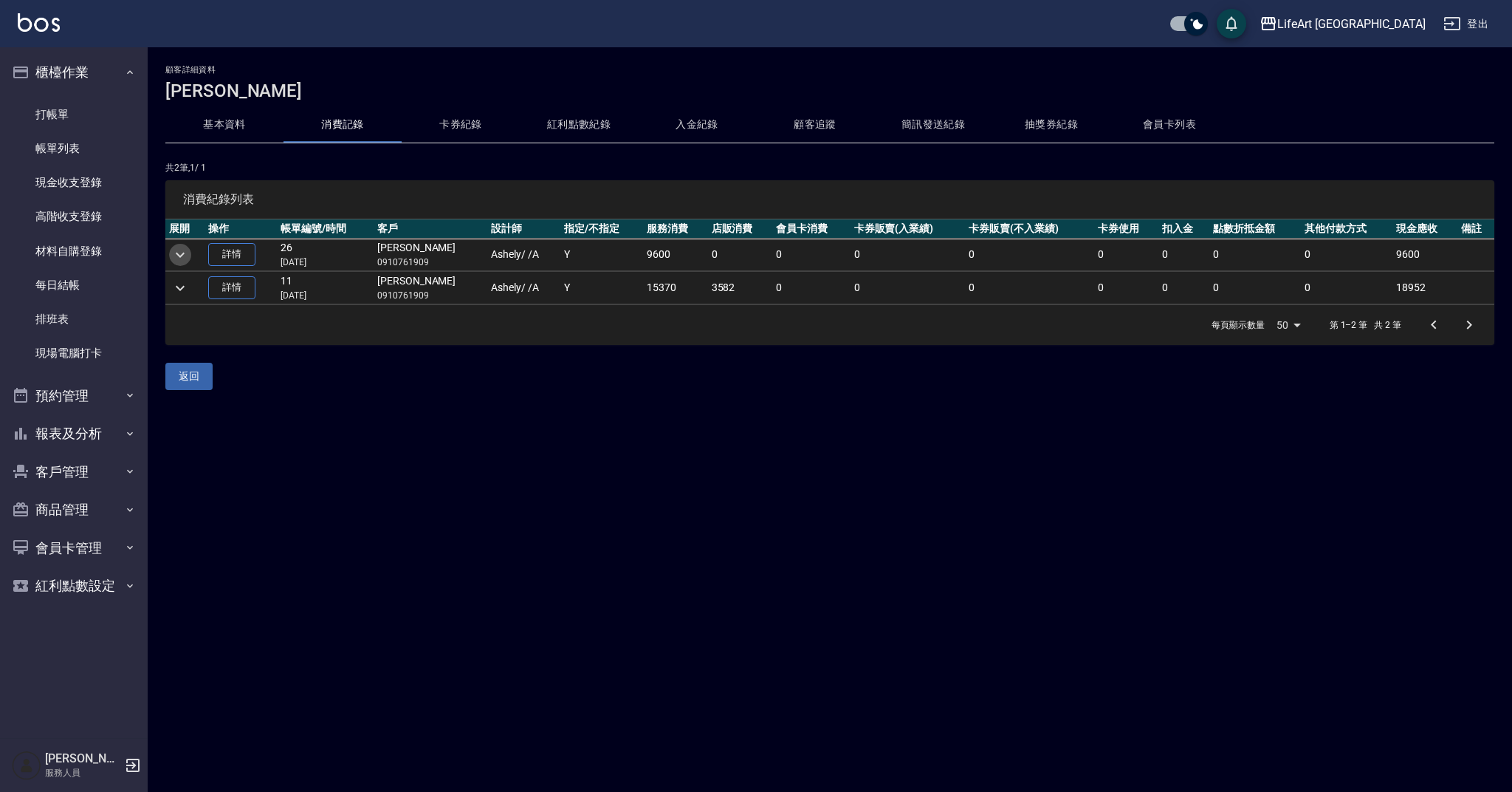
click at [175, 252] on icon "expand row" at bounding box center [181, 255] width 18 height 18
